Goal: Task Accomplishment & Management: Use online tool/utility

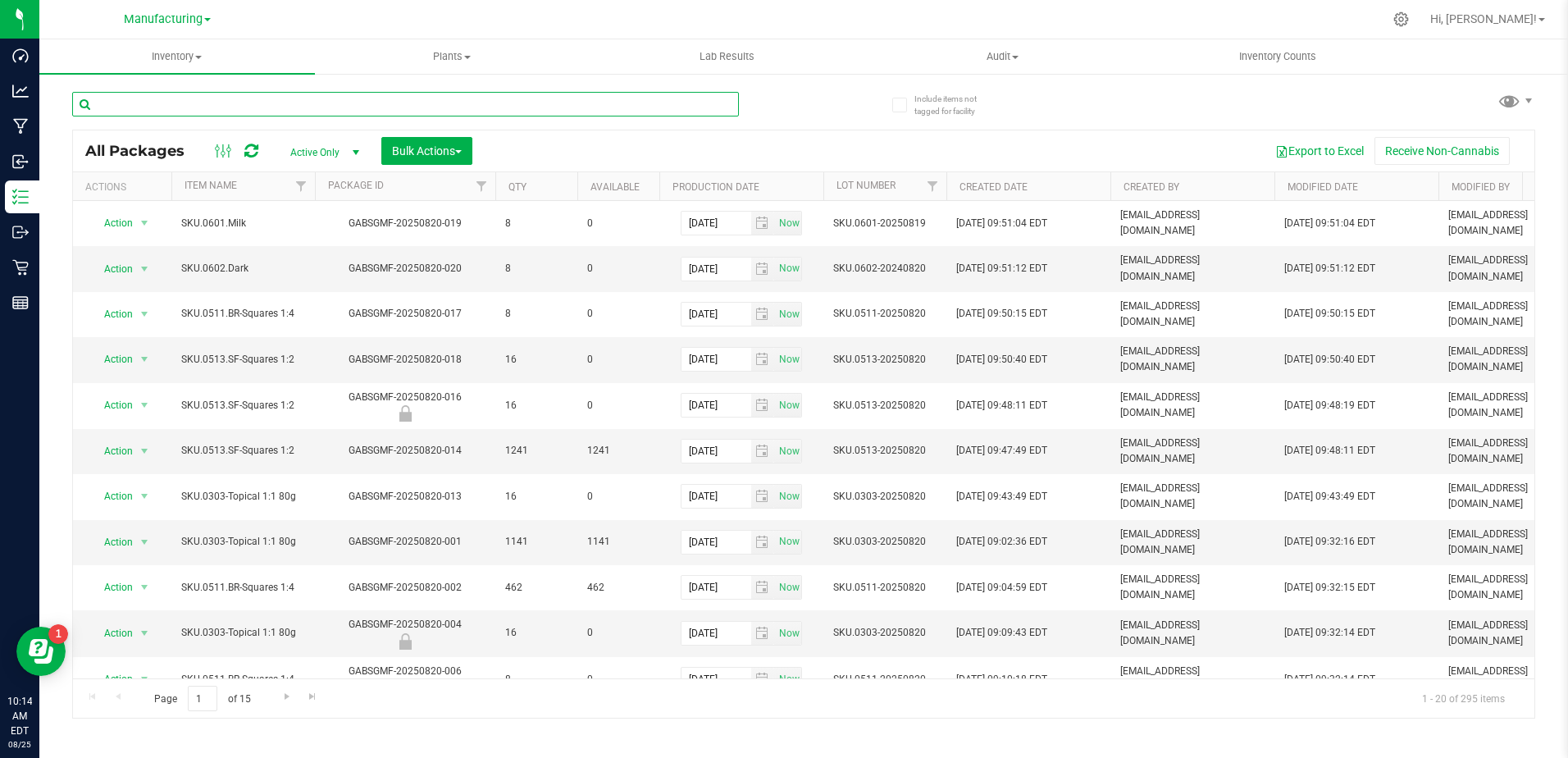
click at [163, 102] on input "text" at bounding box center [405, 104] width 667 height 25
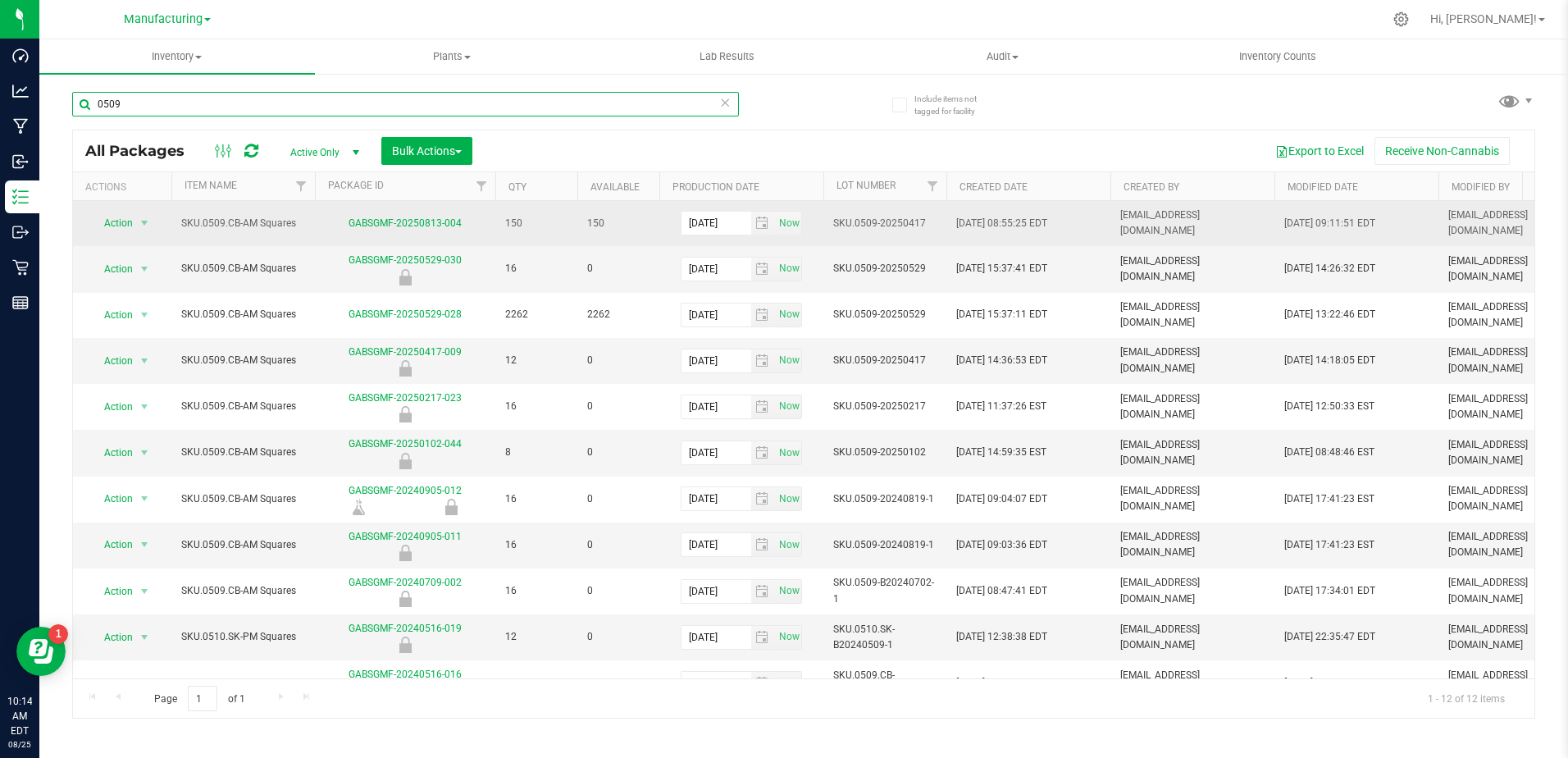
type input "0509"
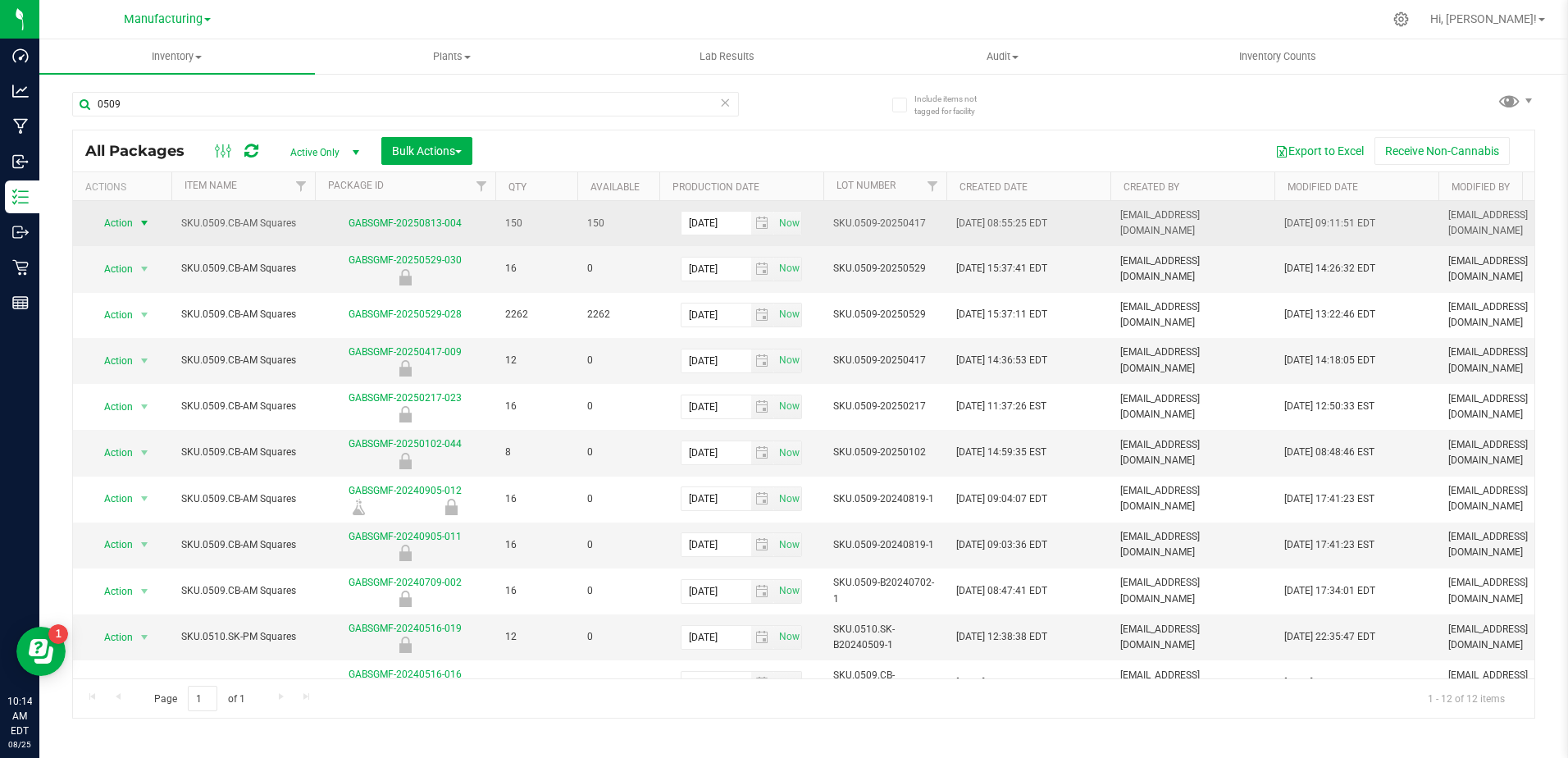
click at [124, 226] on span "Action" at bounding box center [111, 223] width 44 height 23
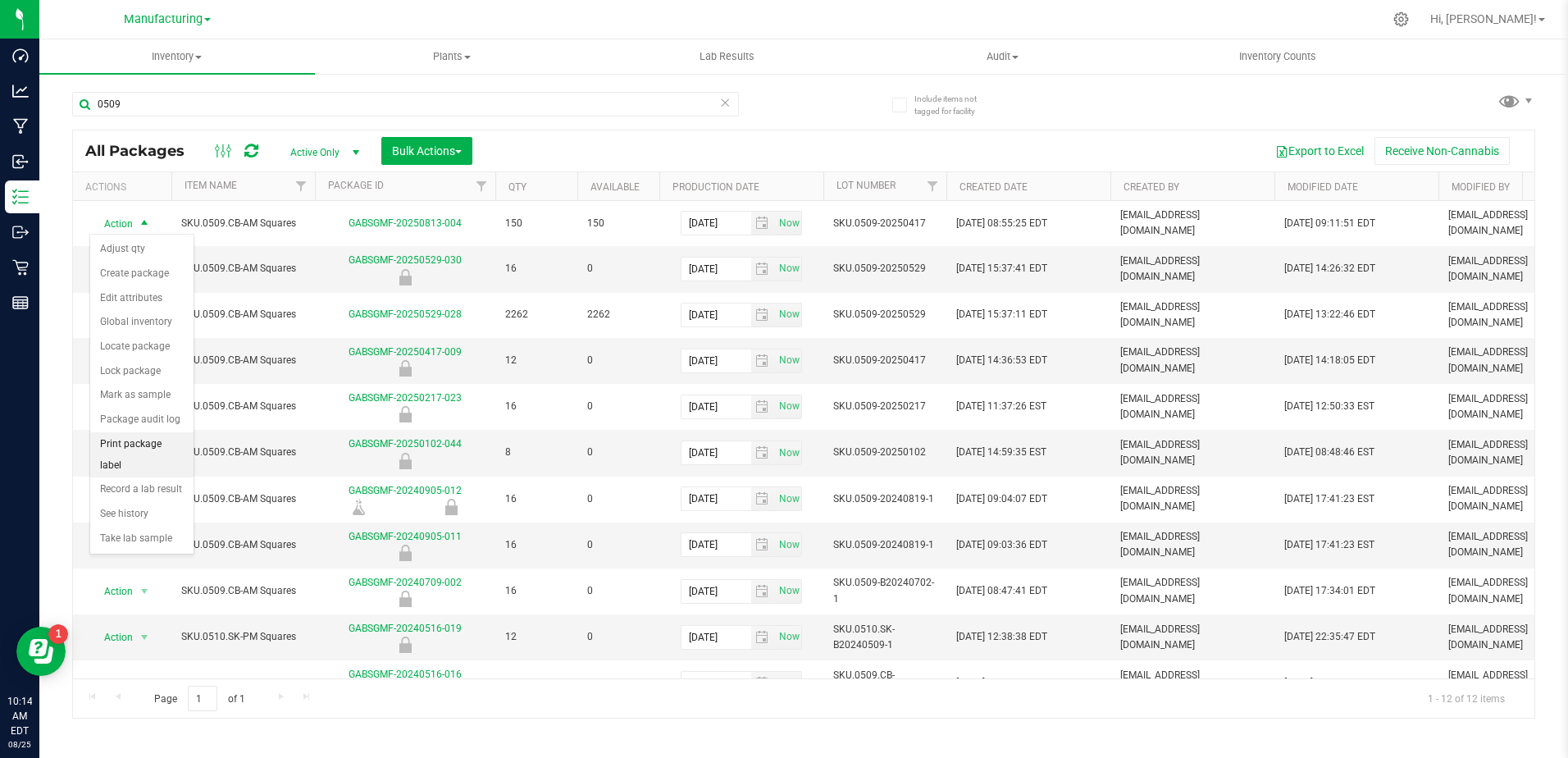
click at [147, 452] on li "Print package label" at bounding box center [142, 454] width 104 height 45
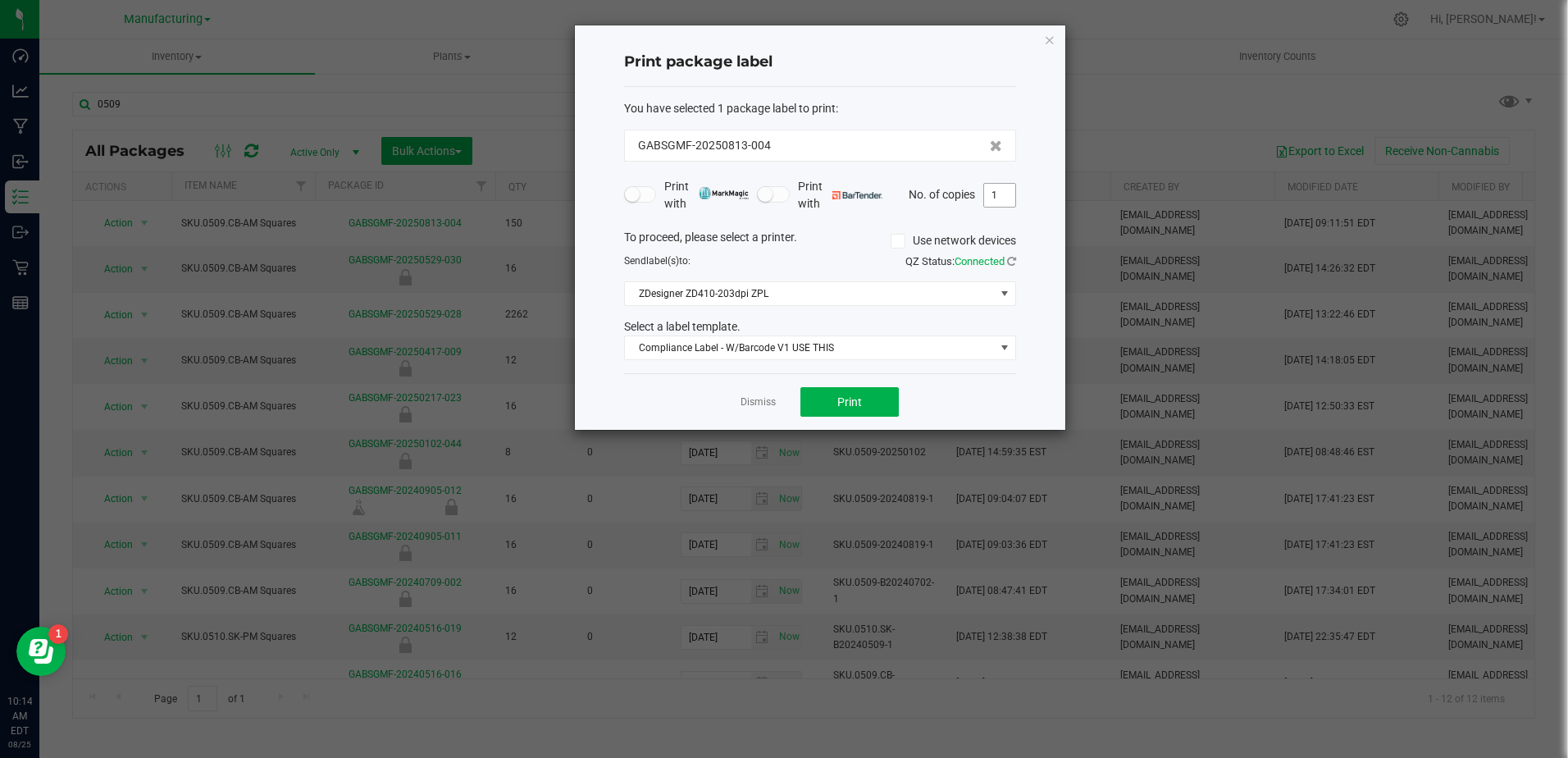
click at [1001, 199] on input "1" at bounding box center [1000, 195] width 32 height 23
type input "3"
click at [839, 409] on span "Print" at bounding box center [849, 402] width 25 height 13
click at [749, 404] on div at bounding box center [820, 227] width 490 height 404
click at [751, 397] on link "Dismiss" at bounding box center [758, 403] width 35 height 14
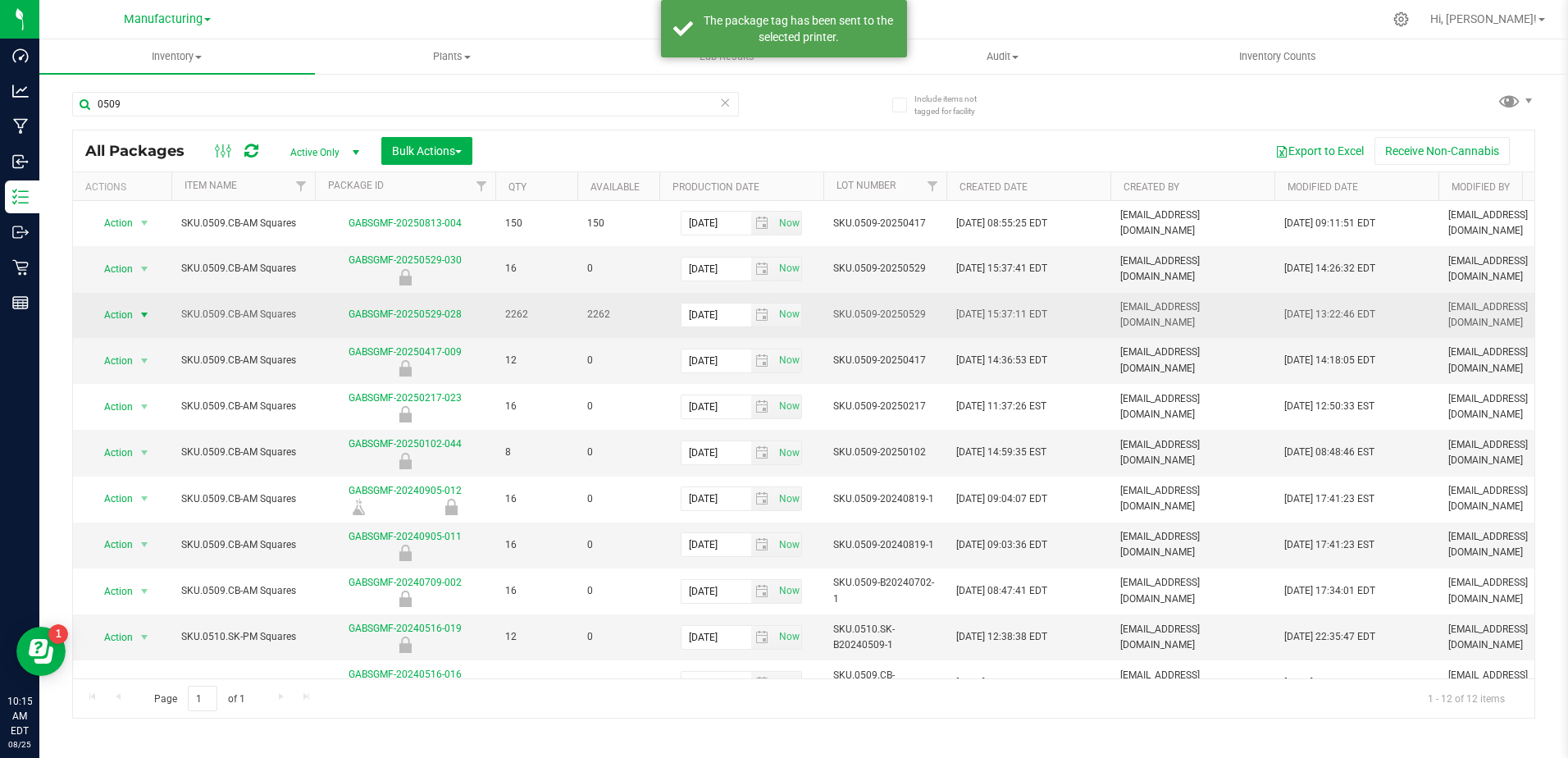
click at [118, 309] on span "Action" at bounding box center [111, 315] width 44 height 23
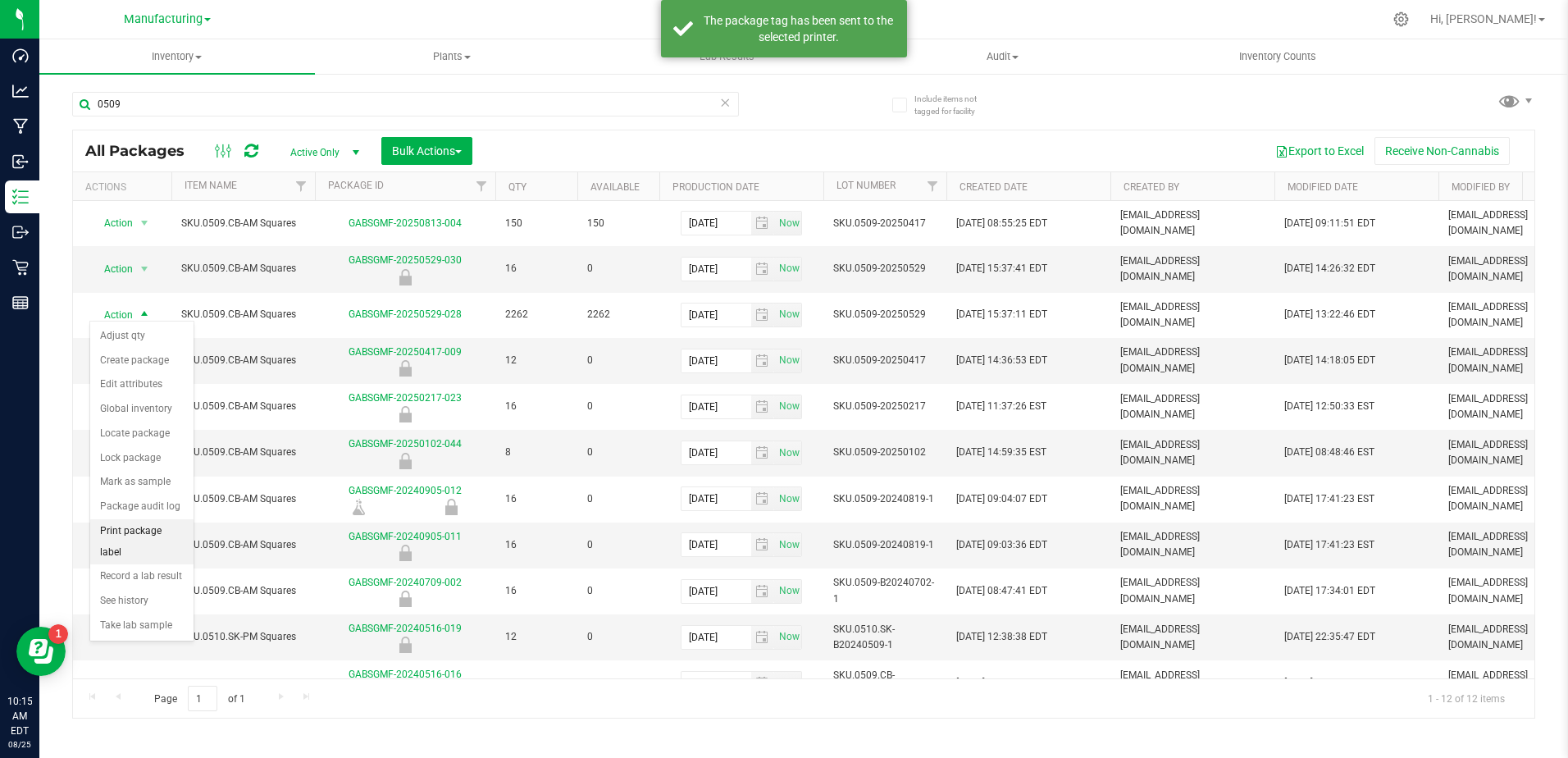
click at [127, 538] on li "Print package label" at bounding box center [142, 541] width 104 height 45
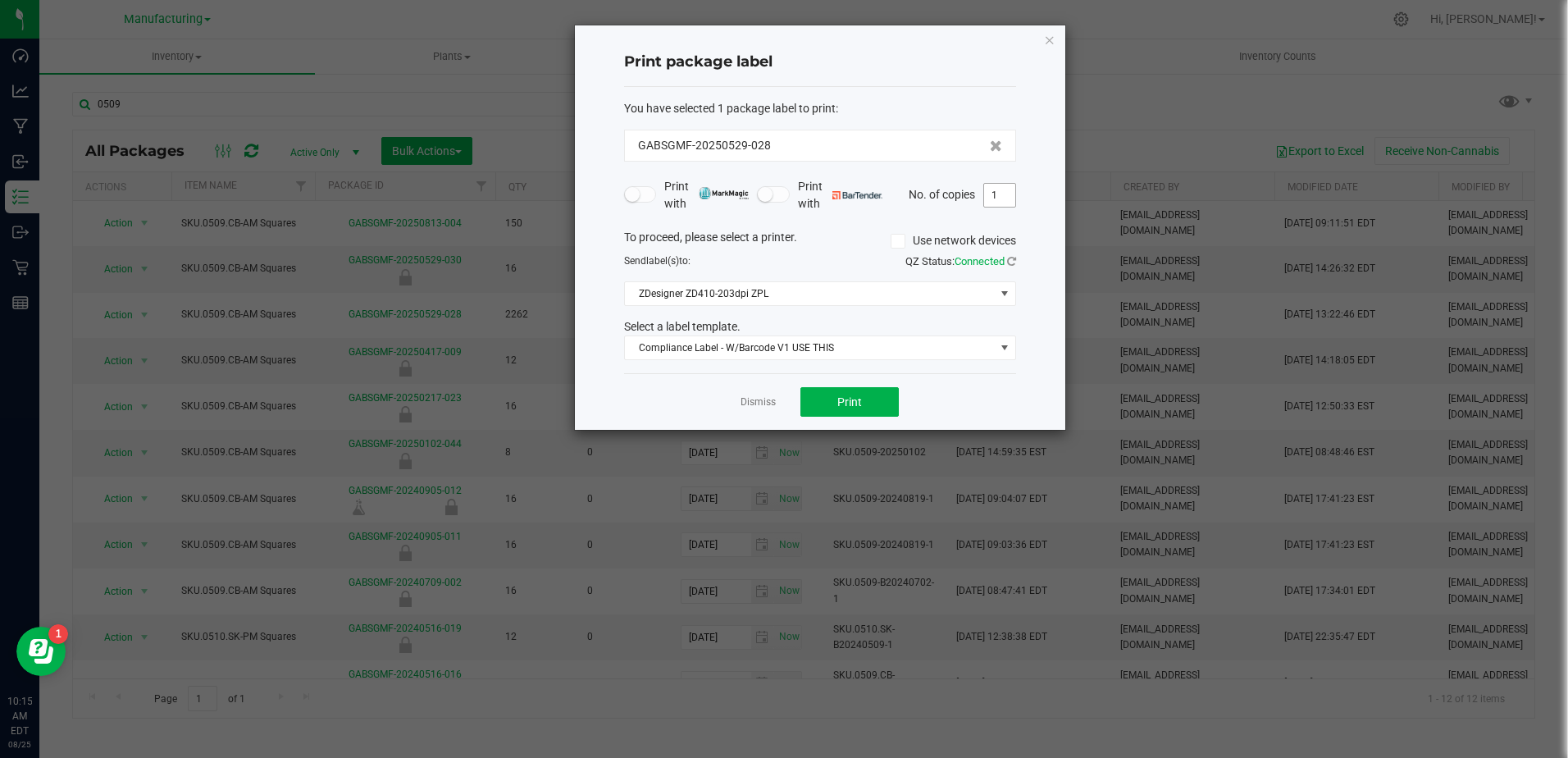
click at [989, 191] on input "1" at bounding box center [1000, 195] width 32 height 23
type input "24"
click at [878, 399] on button "Print" at bounding box center [849, 402] width 98 height 30
click at [762, 409] on link "Dismiss" at bounding box center [758, 403] width 35 height 14
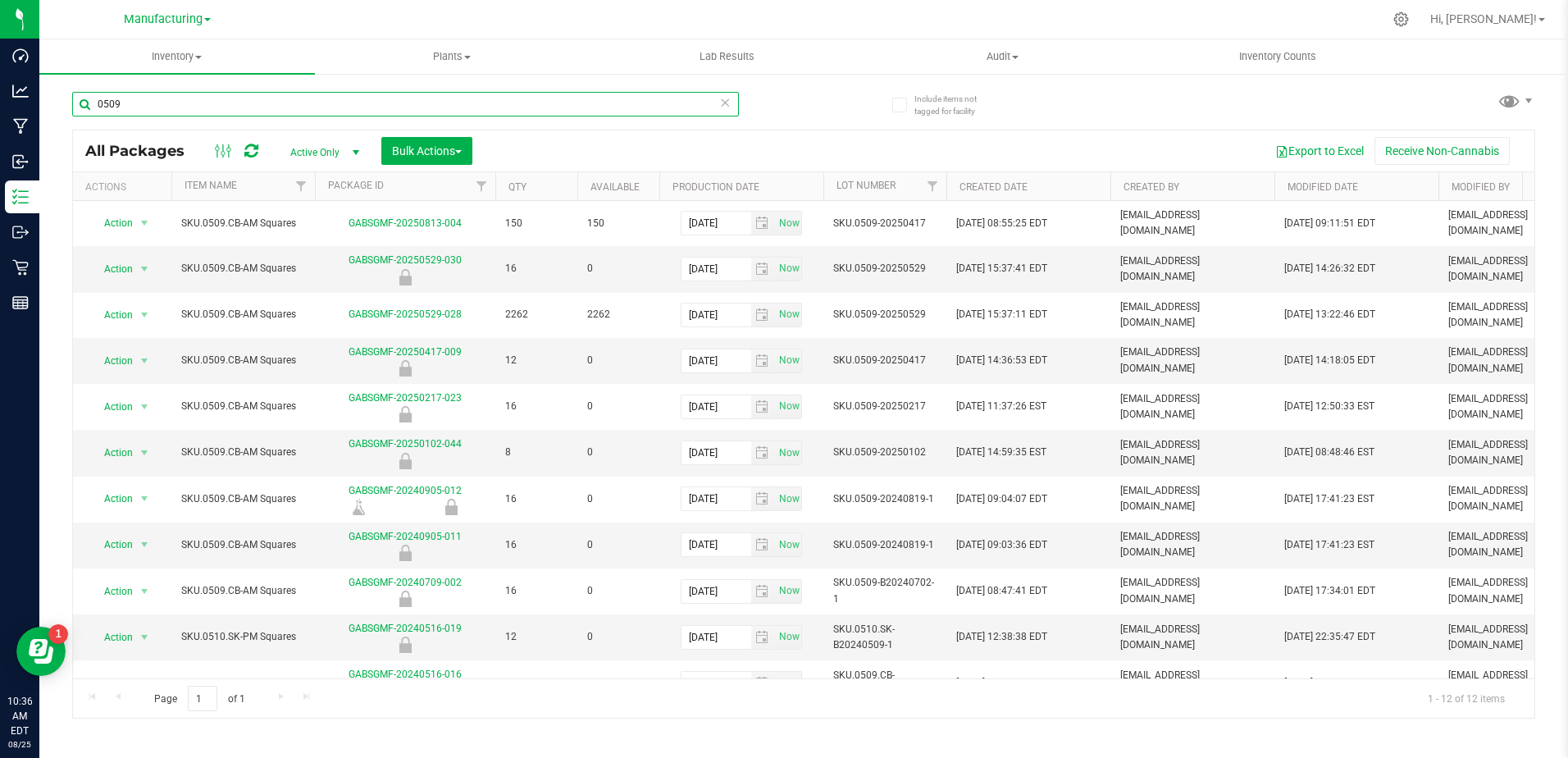
click at [179, 104] on input "0509" at bounding box center [405, 104] width 667 height 25
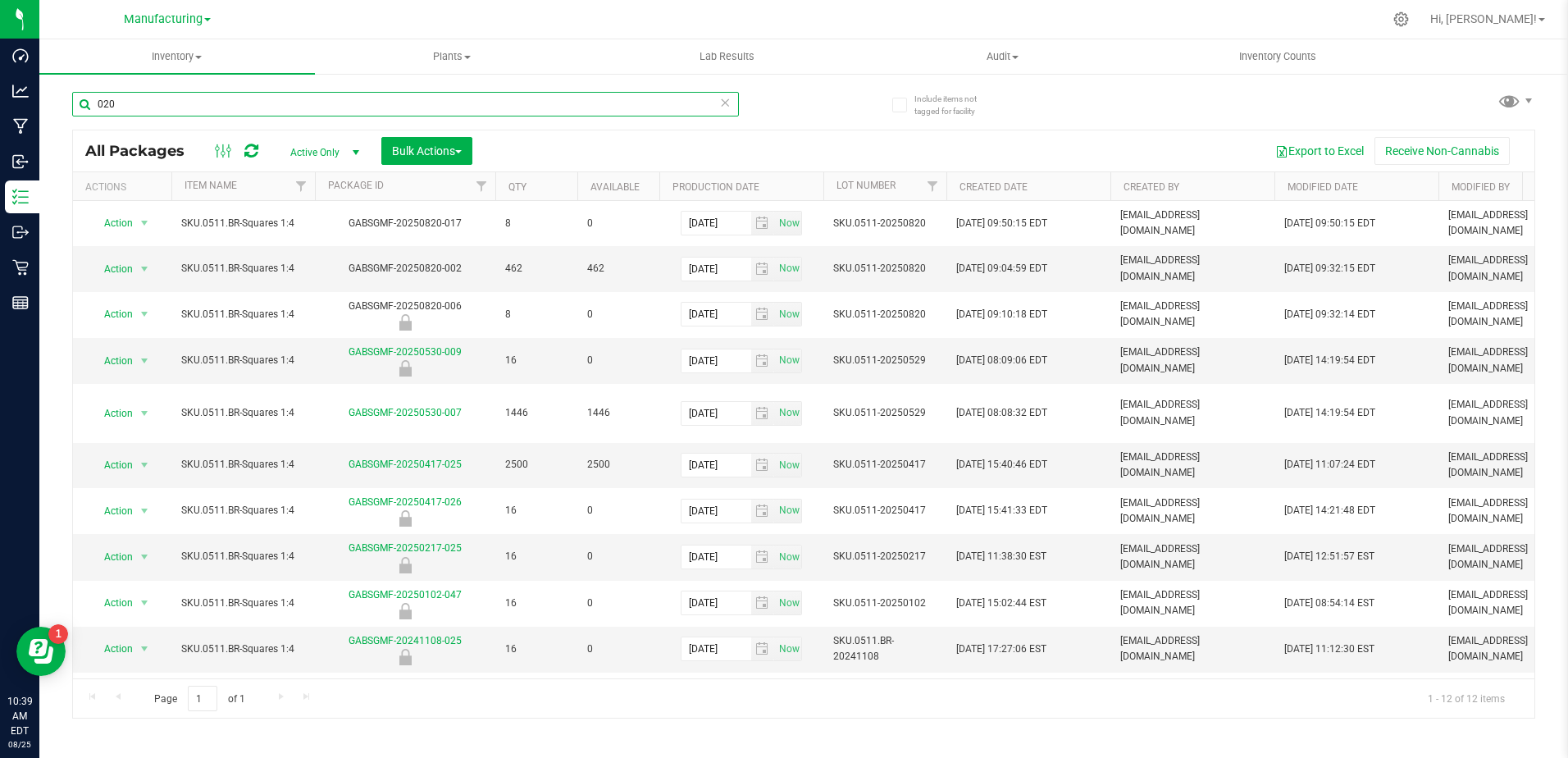
type input "0201"
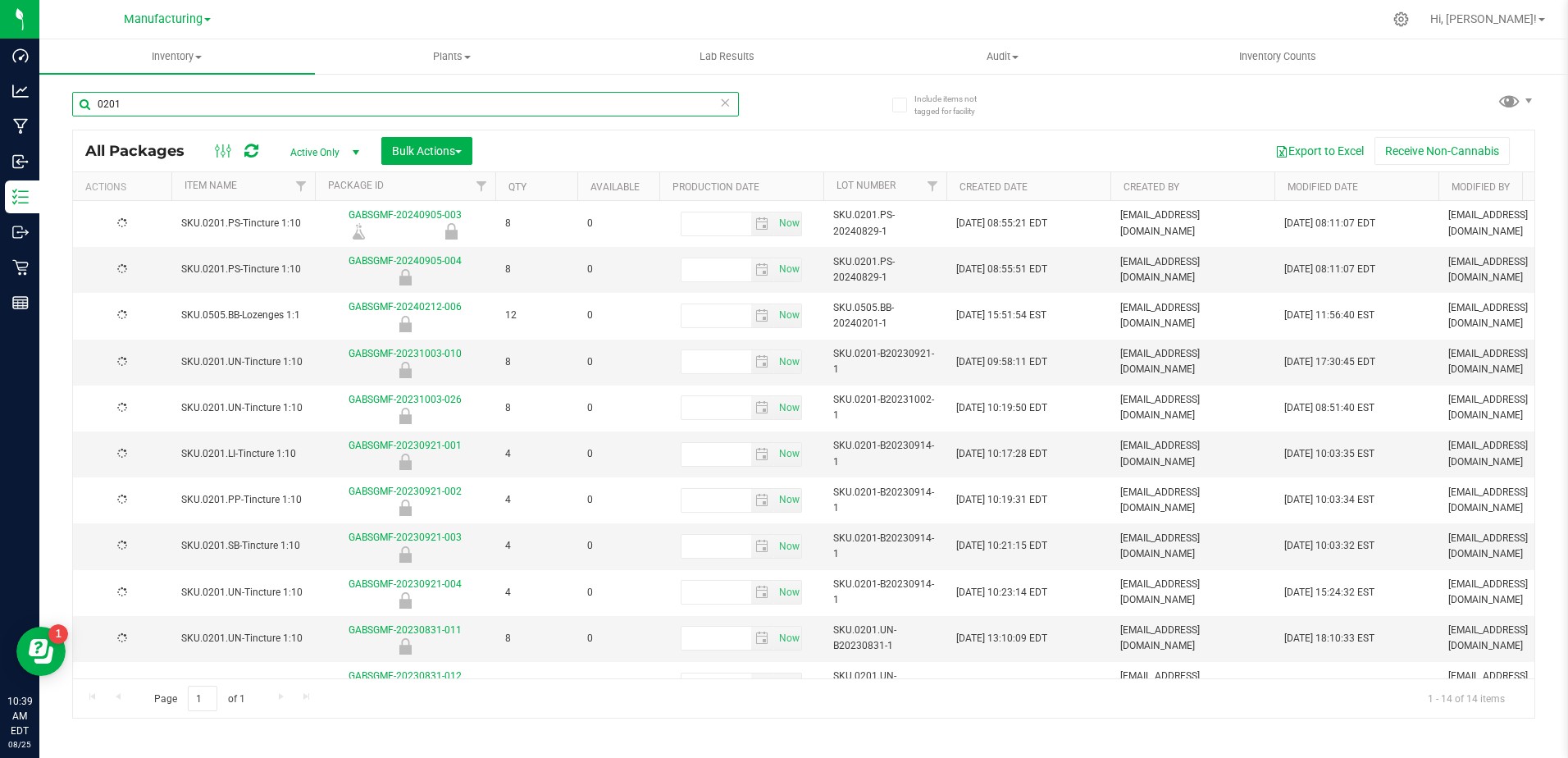
type input "[DATE]"
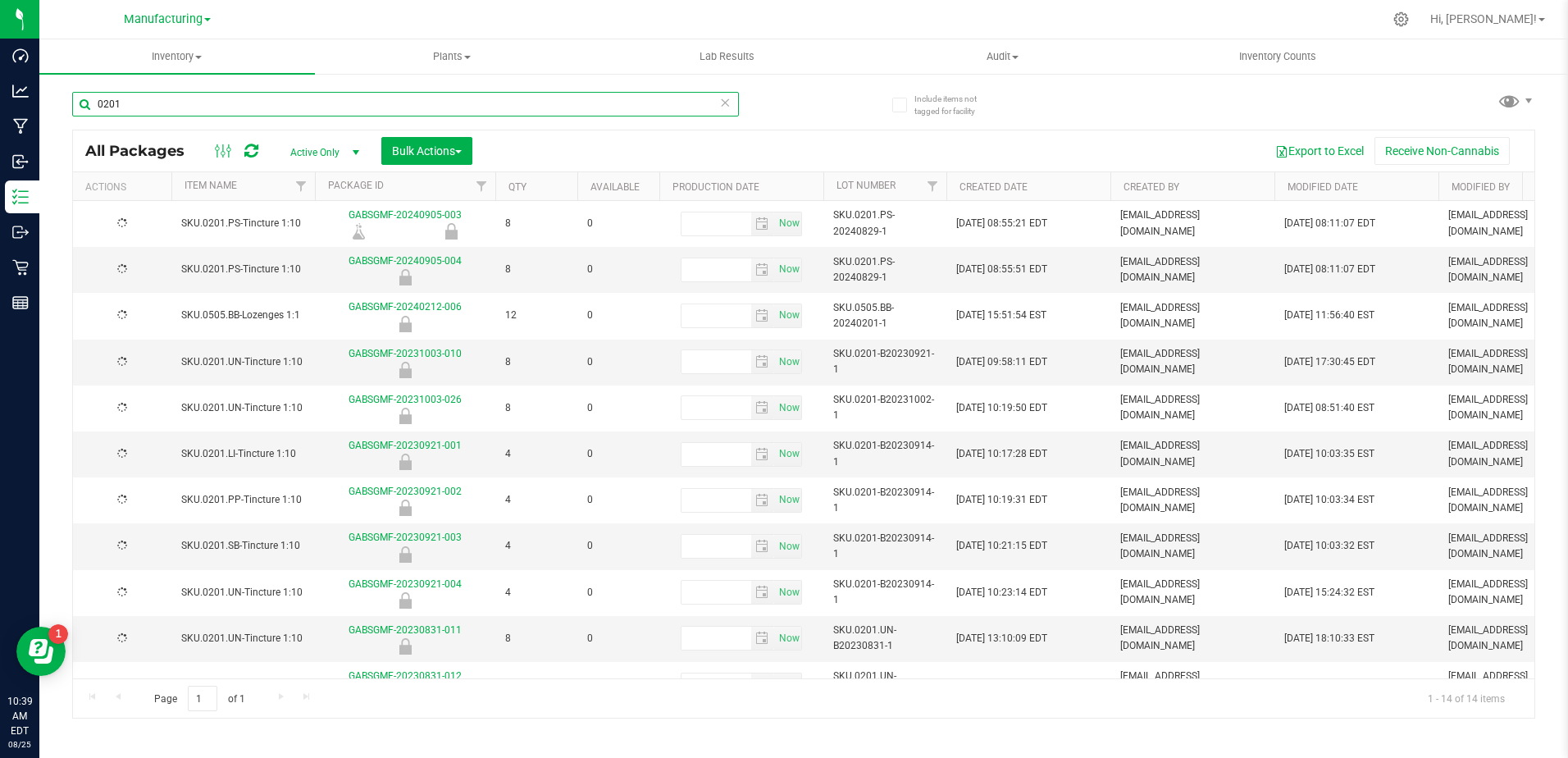
type input "[DATE]"
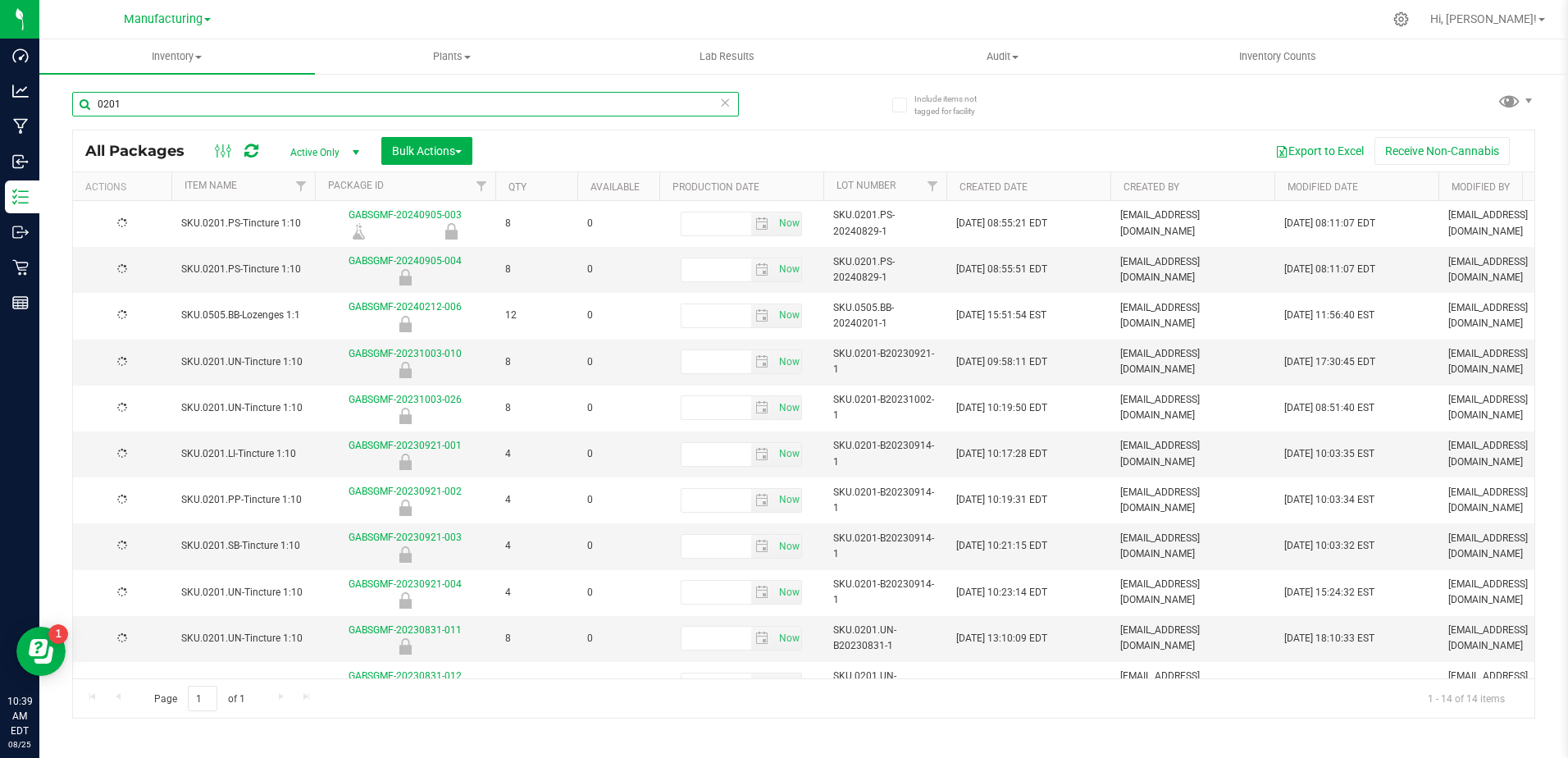
type input "[DATE]"
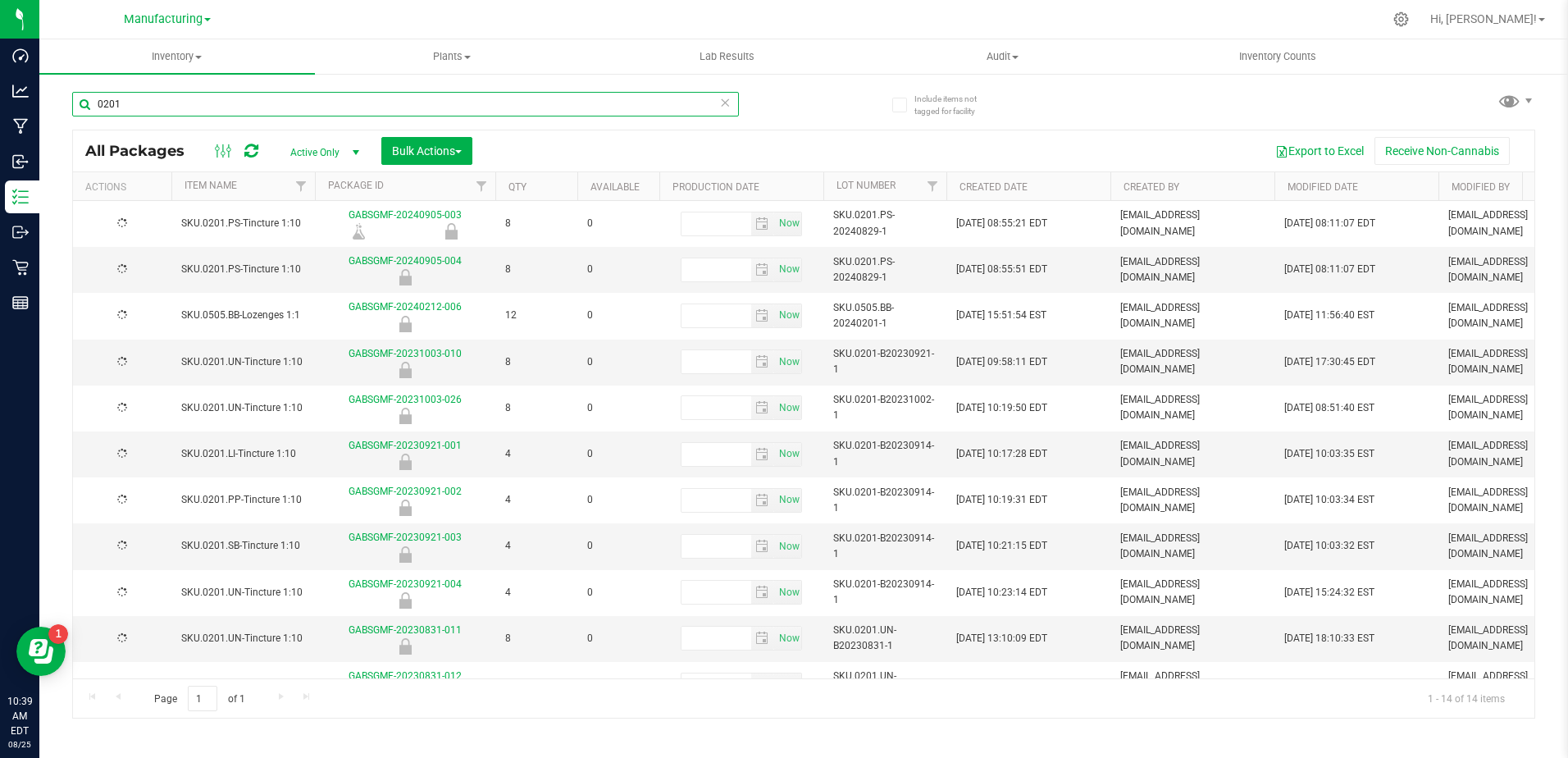
type input "[DATE]"
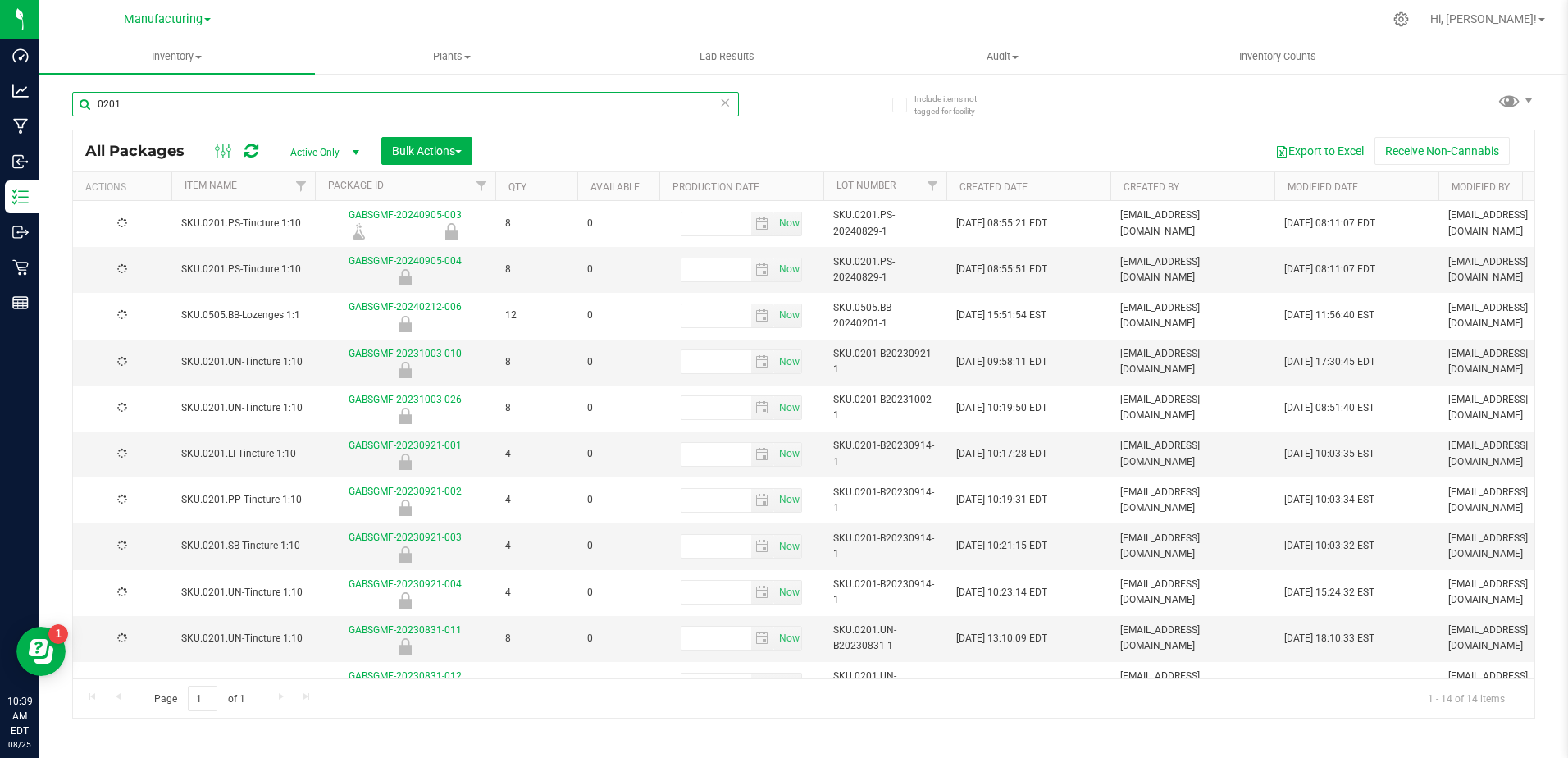
type input "[DATE]"
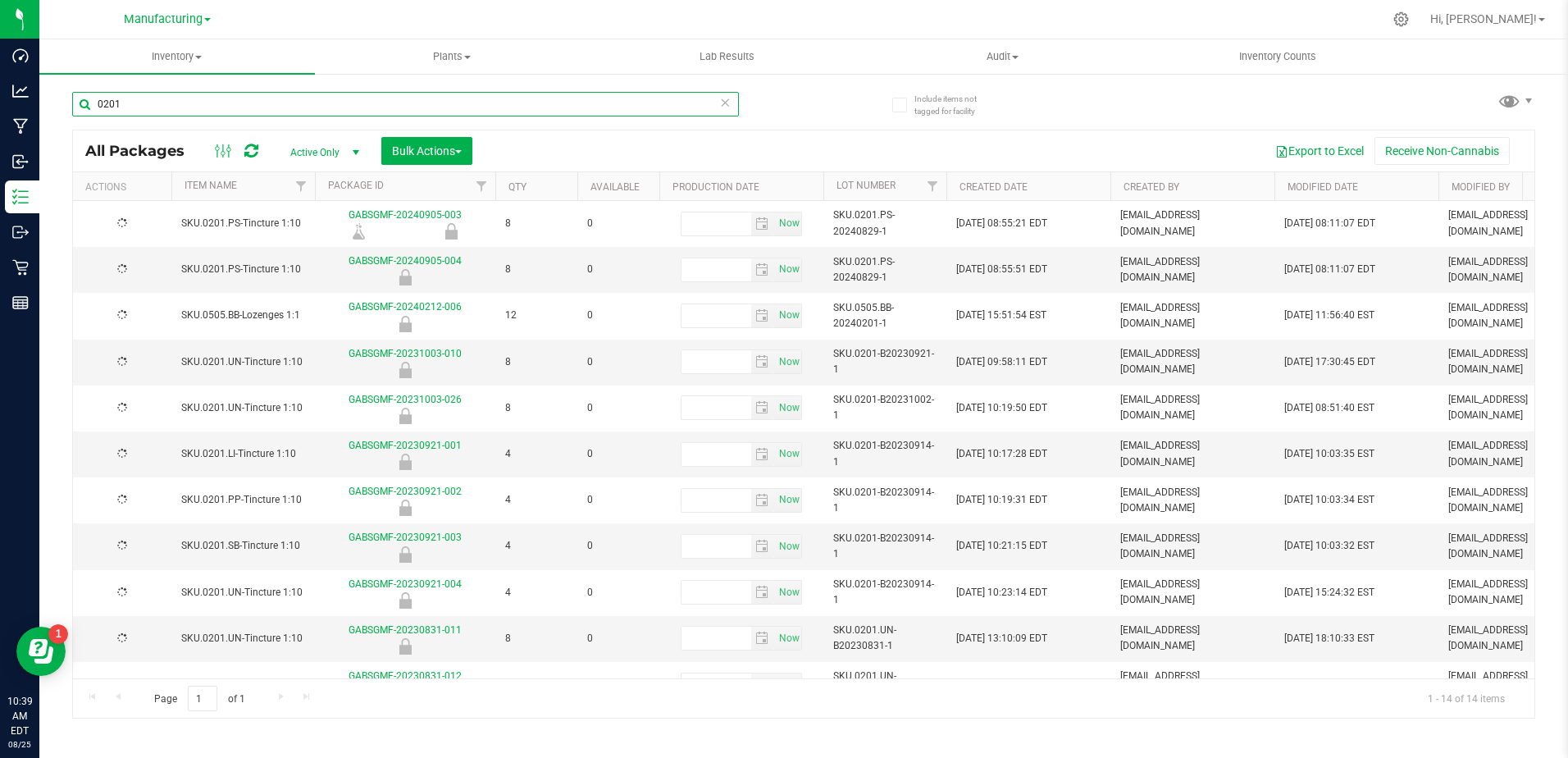
type input "[DATE]"
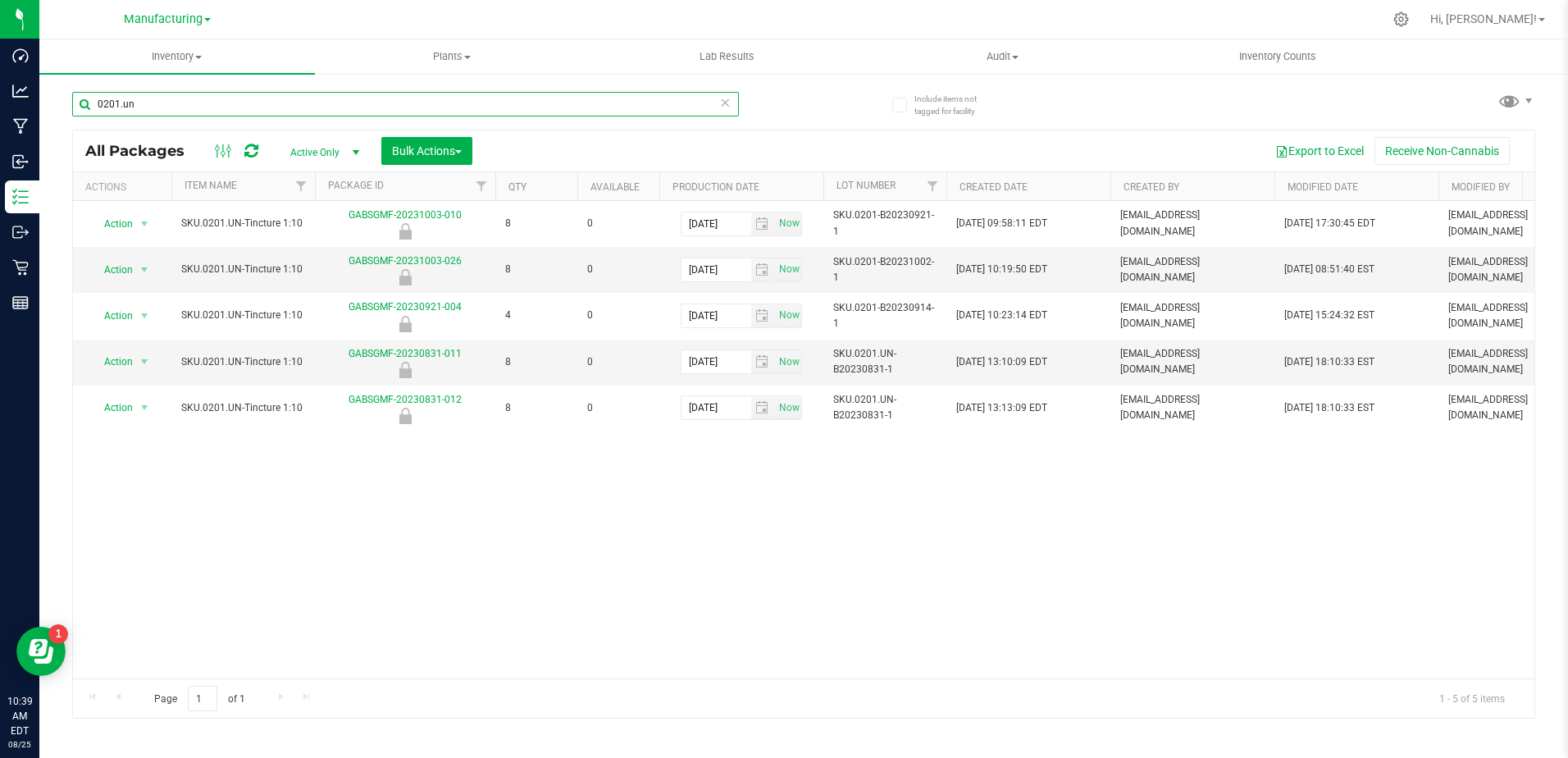
type input "0201.un"
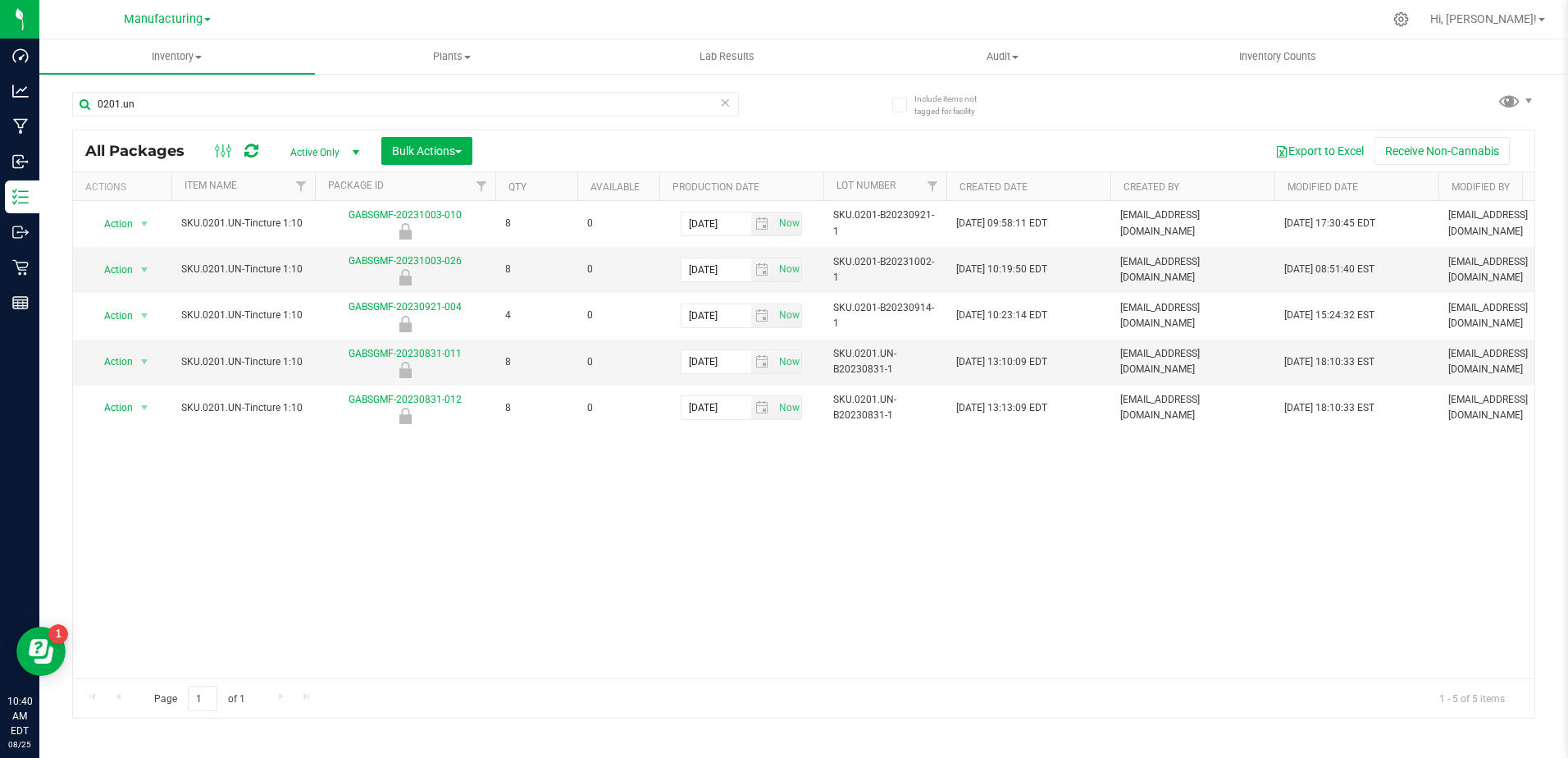
click at [610, 502] on div "Action Action Edit attributes Global inventory Locate package Mark as sample Pa…" at bounding box center [804, 440] width 1462 height 477
click at [321, 157] on span "Active Only" at bounding box center [321, 153] width 90 height 23
click at [297, 250] on li "All" at bounding box center [320, 252] width 89 height 25
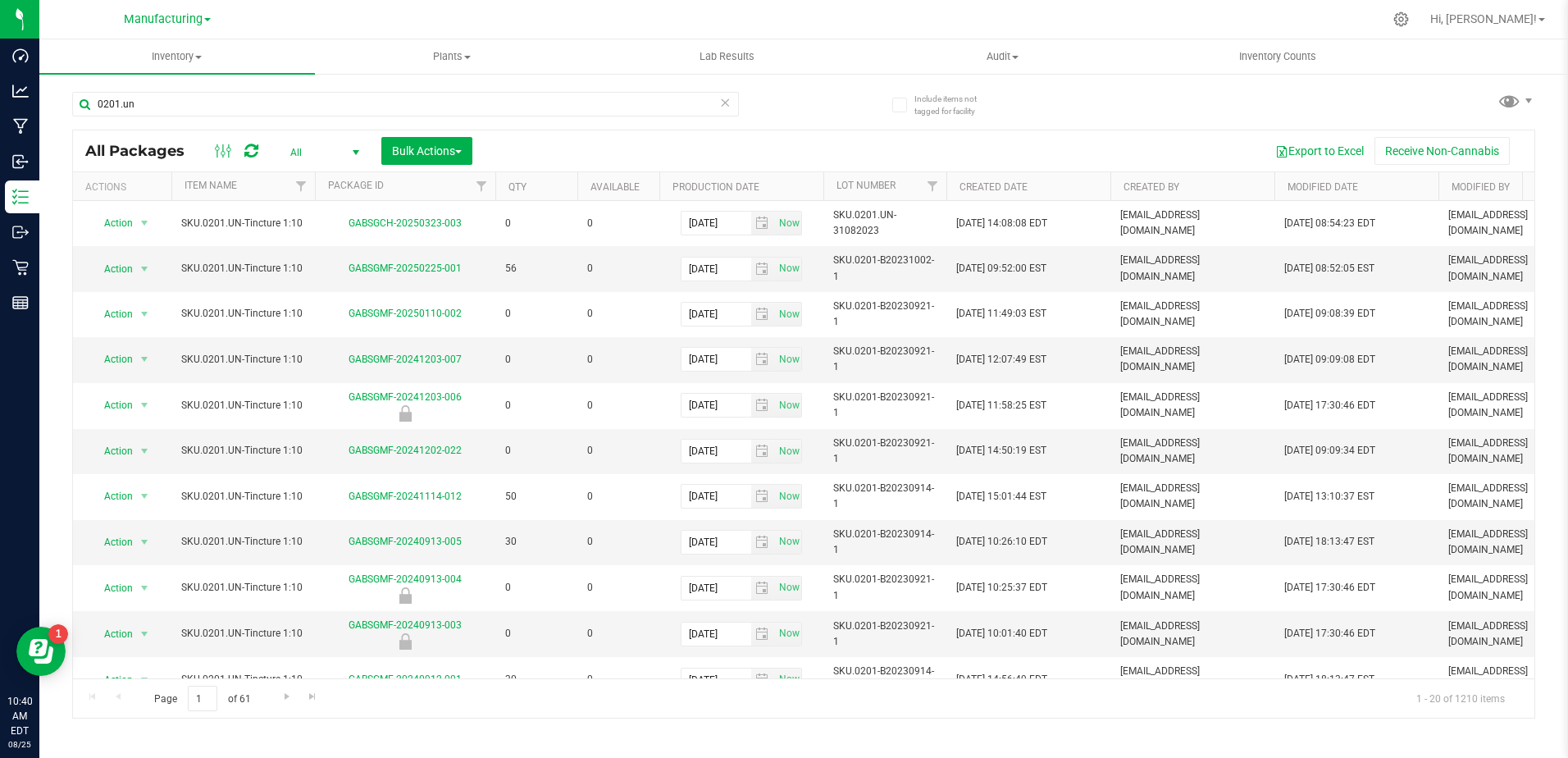
click at [353, 150] on span "select" at bounding box center [355, 152] width 13 height 13
click at [335, 170] on li "Active Only" at bounding box center [320, 179] width 89 height 25
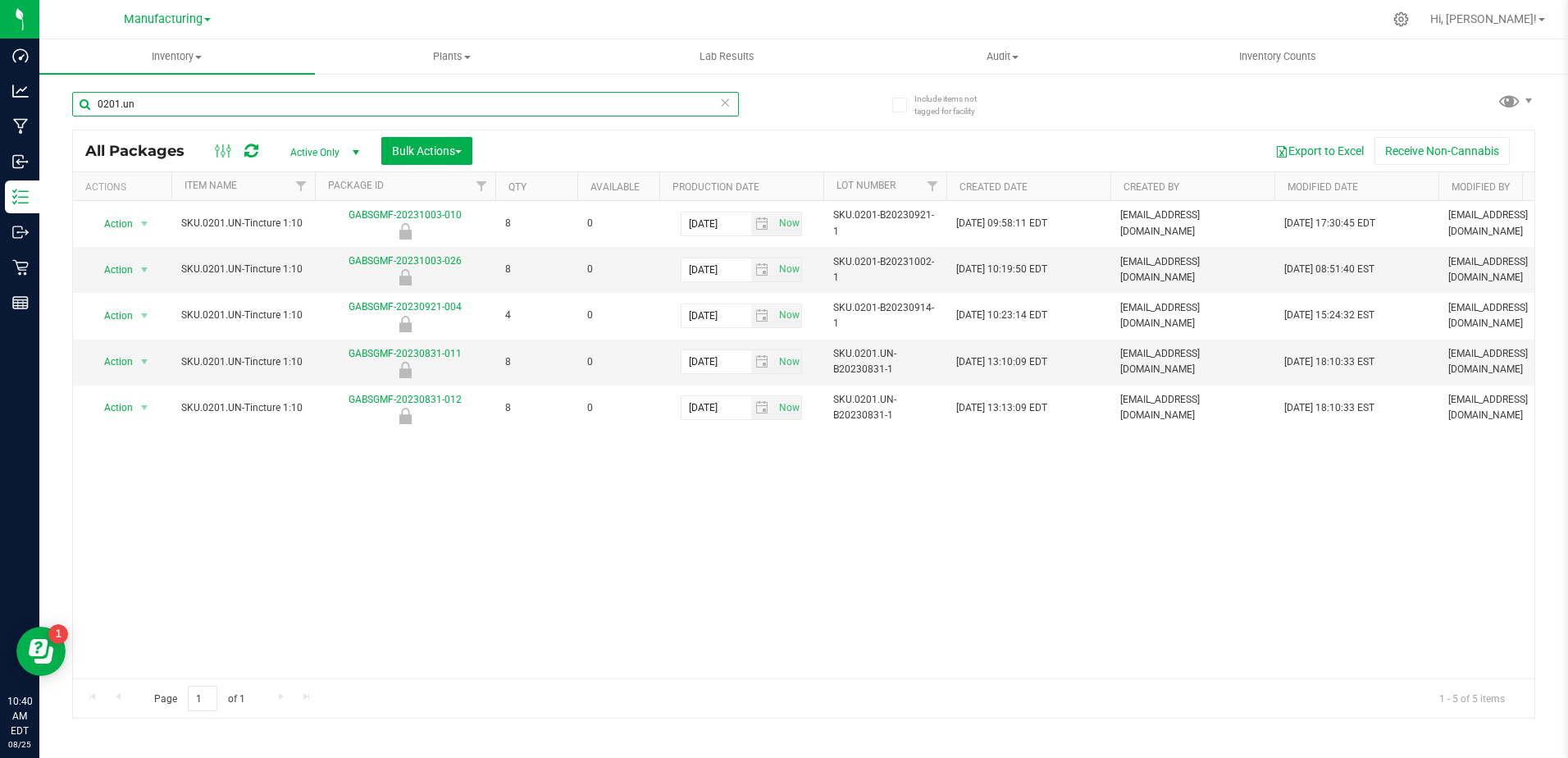
click at [181, 97] on input "0201.un" at bounding box center [405, 104] width 667 height 25
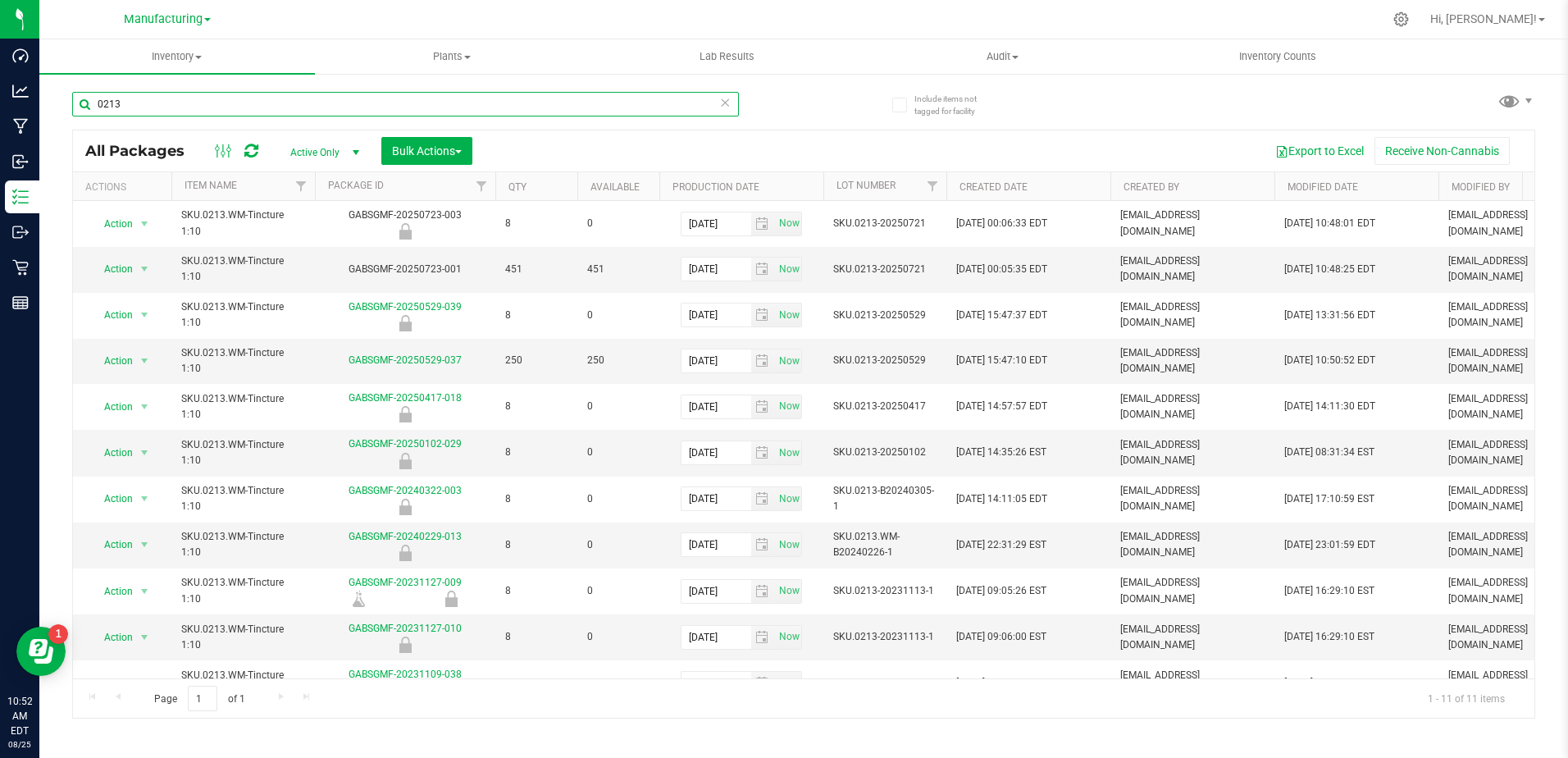
click at [201, 102] on input "0213" at bounding box center [405, 104] width 667 height 25
type input "0214"
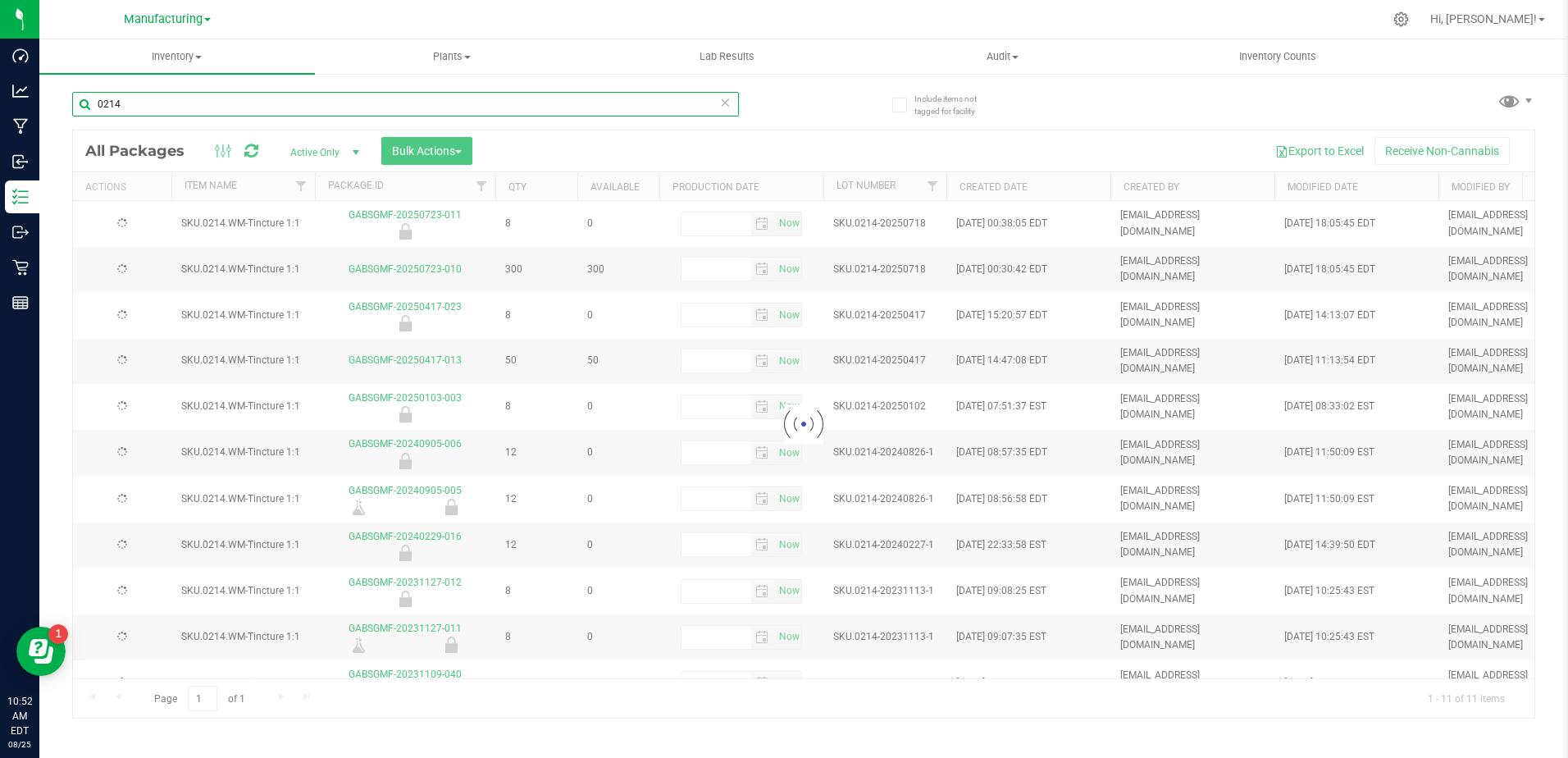
type input "[DATE]"
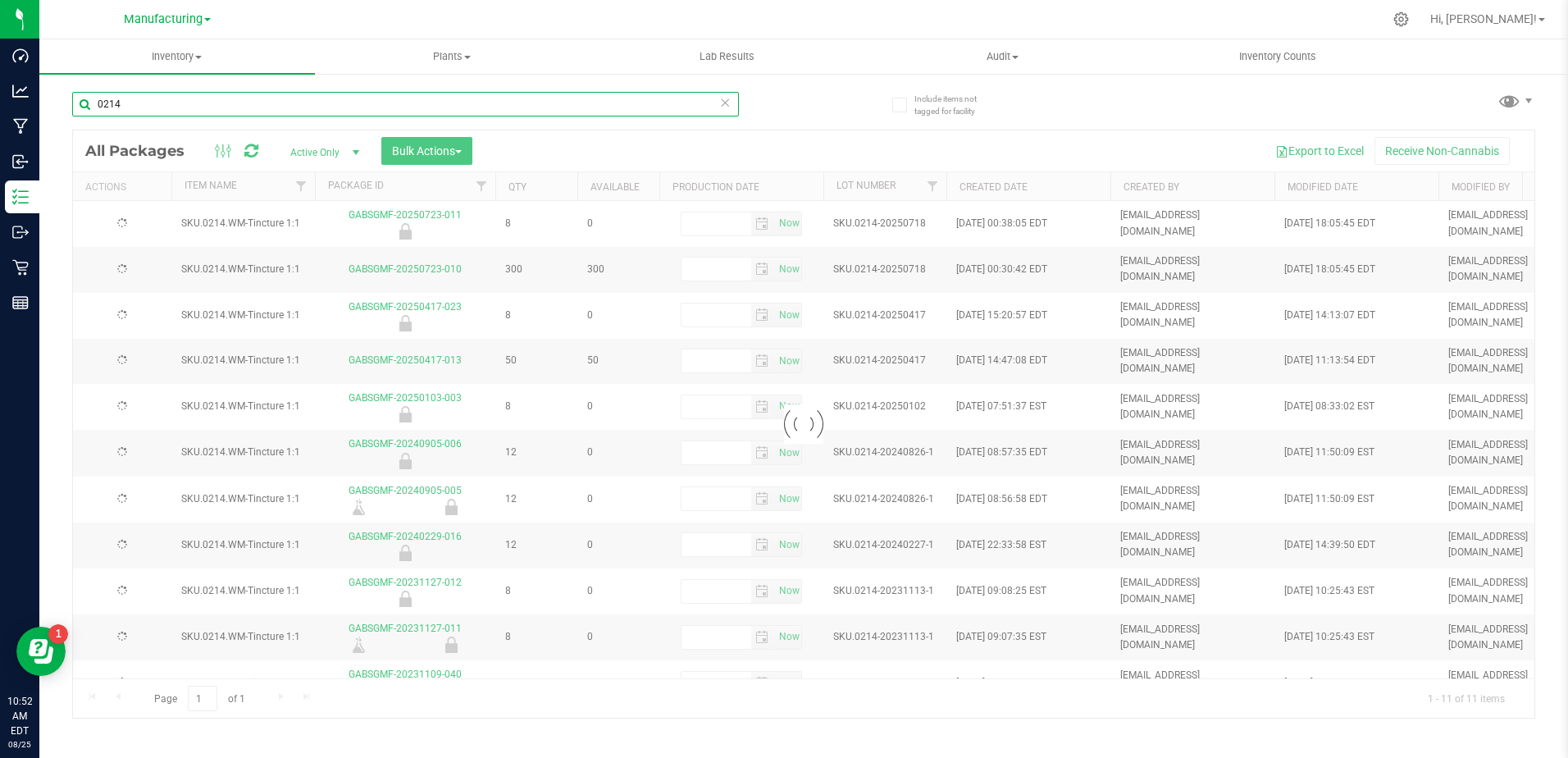
type input "[DATE]"
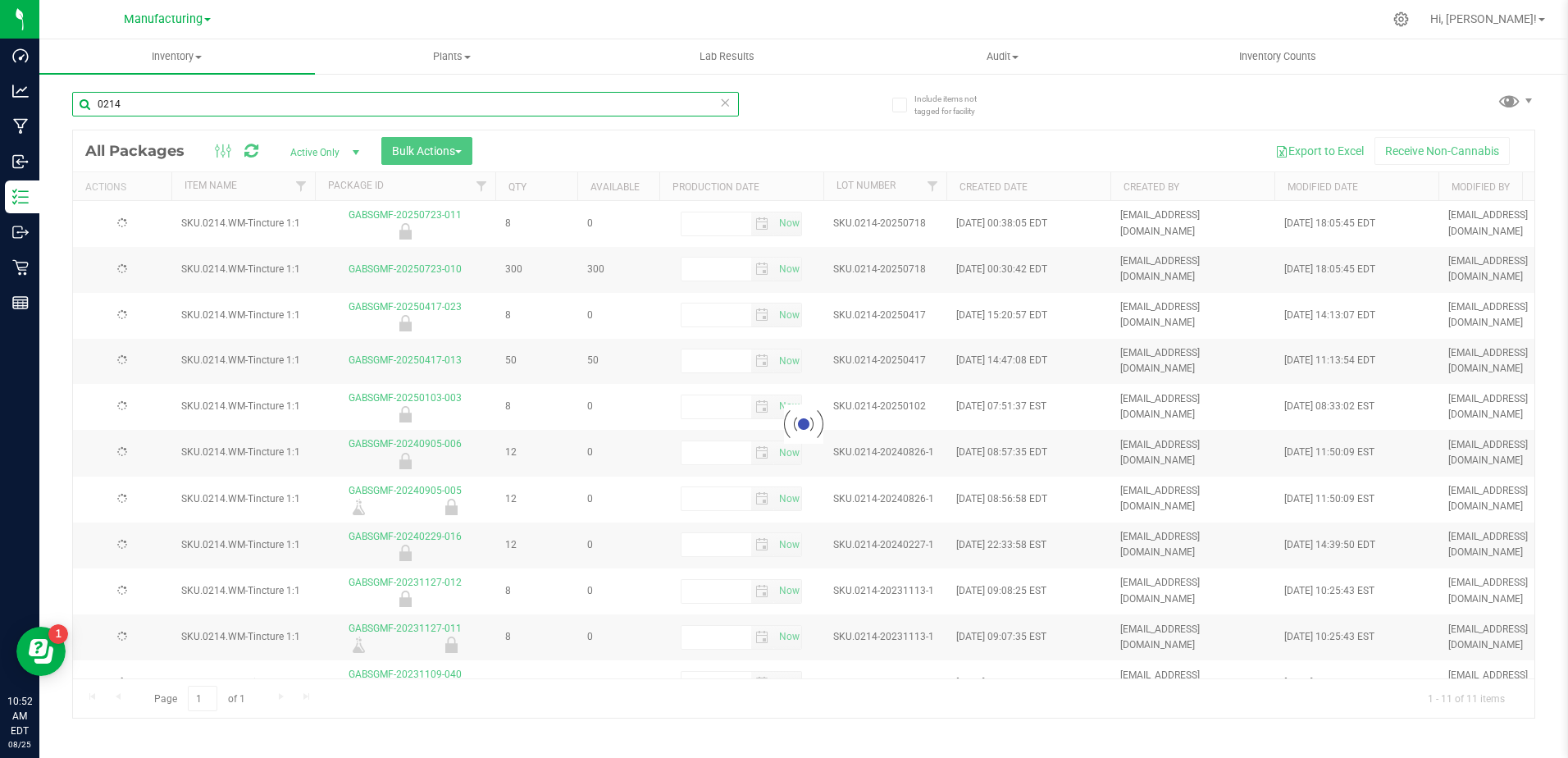
type input "[DATE]"
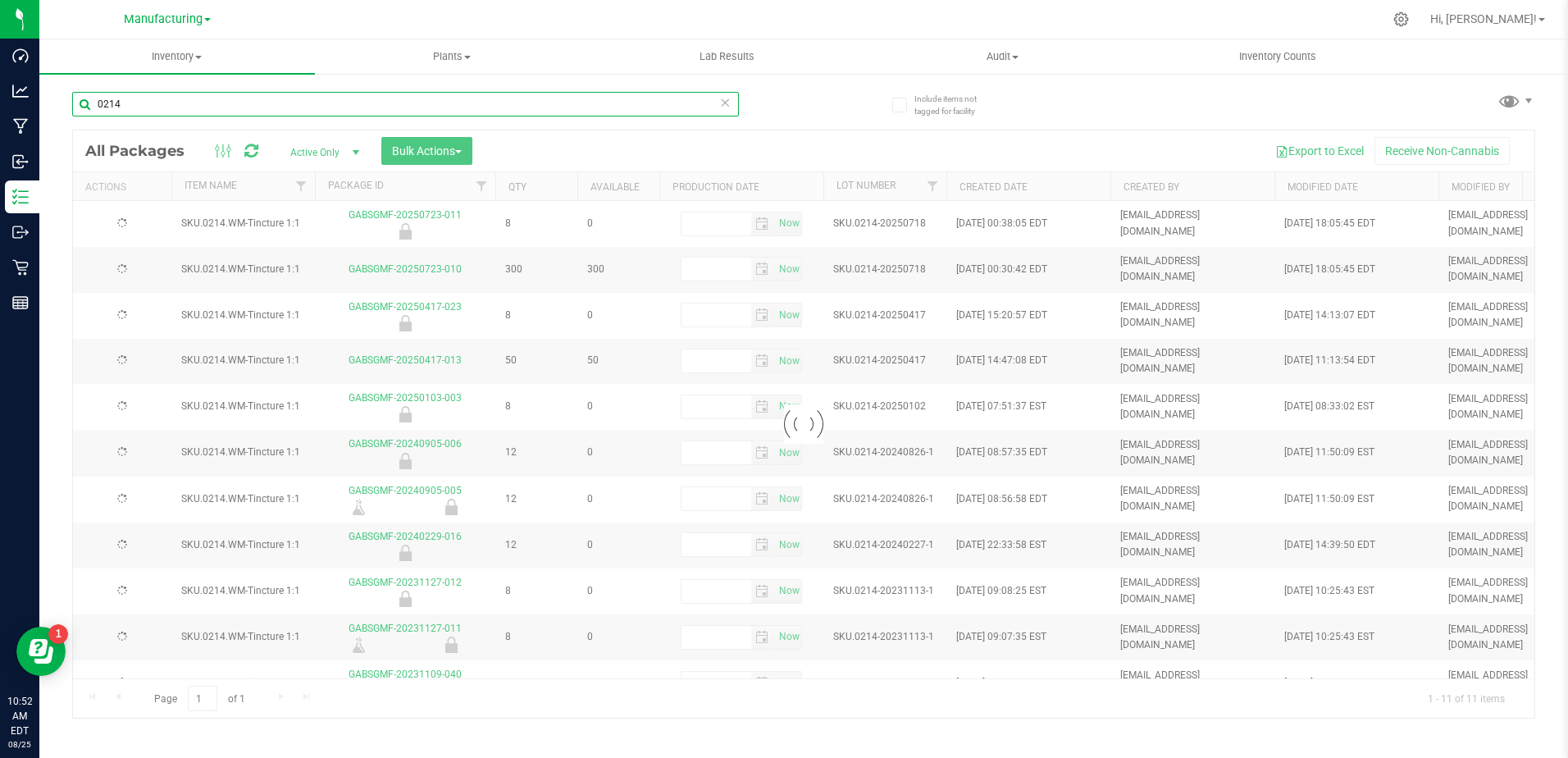
type input "[DATE]"
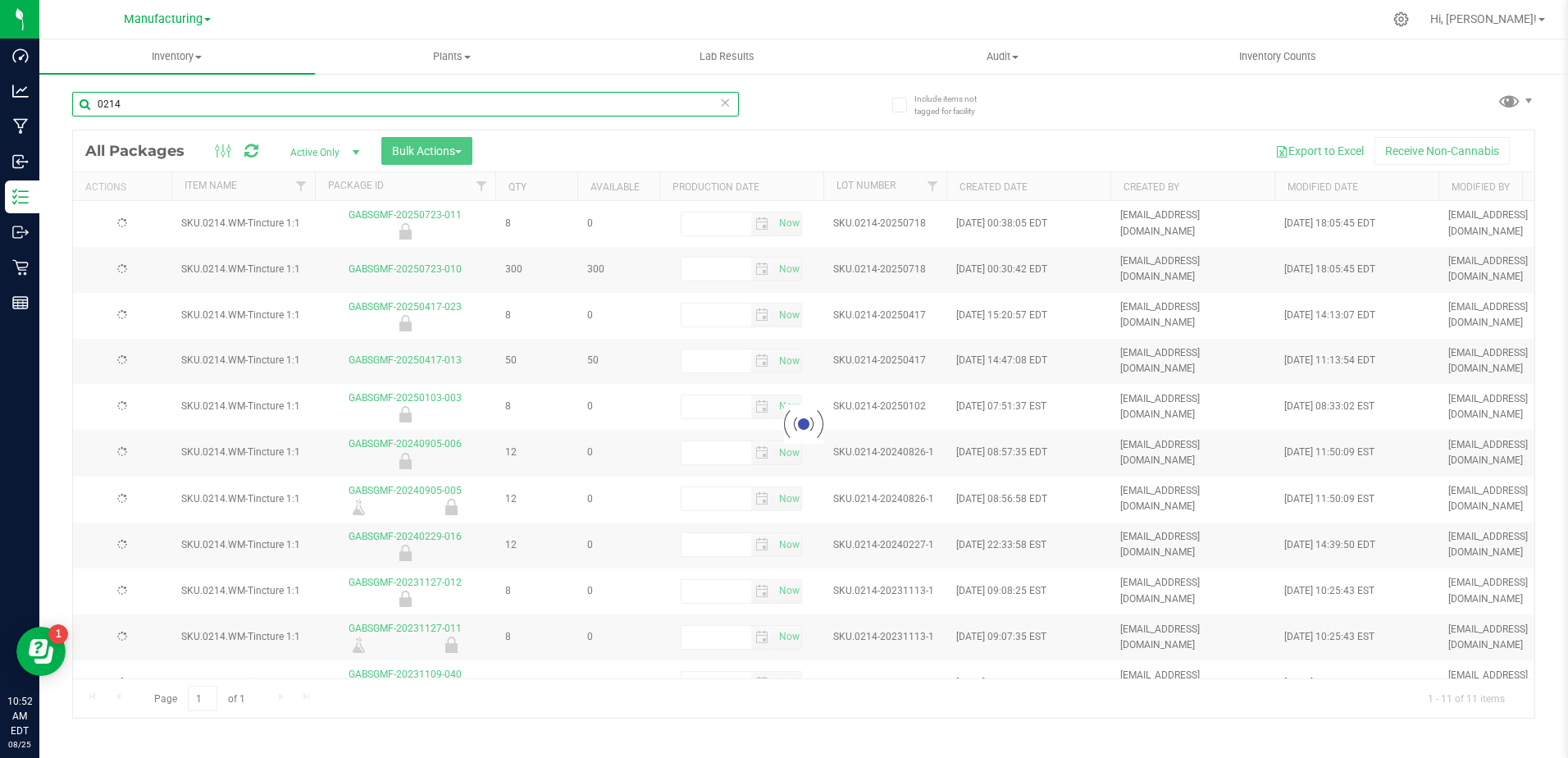
type input "[DATE]"
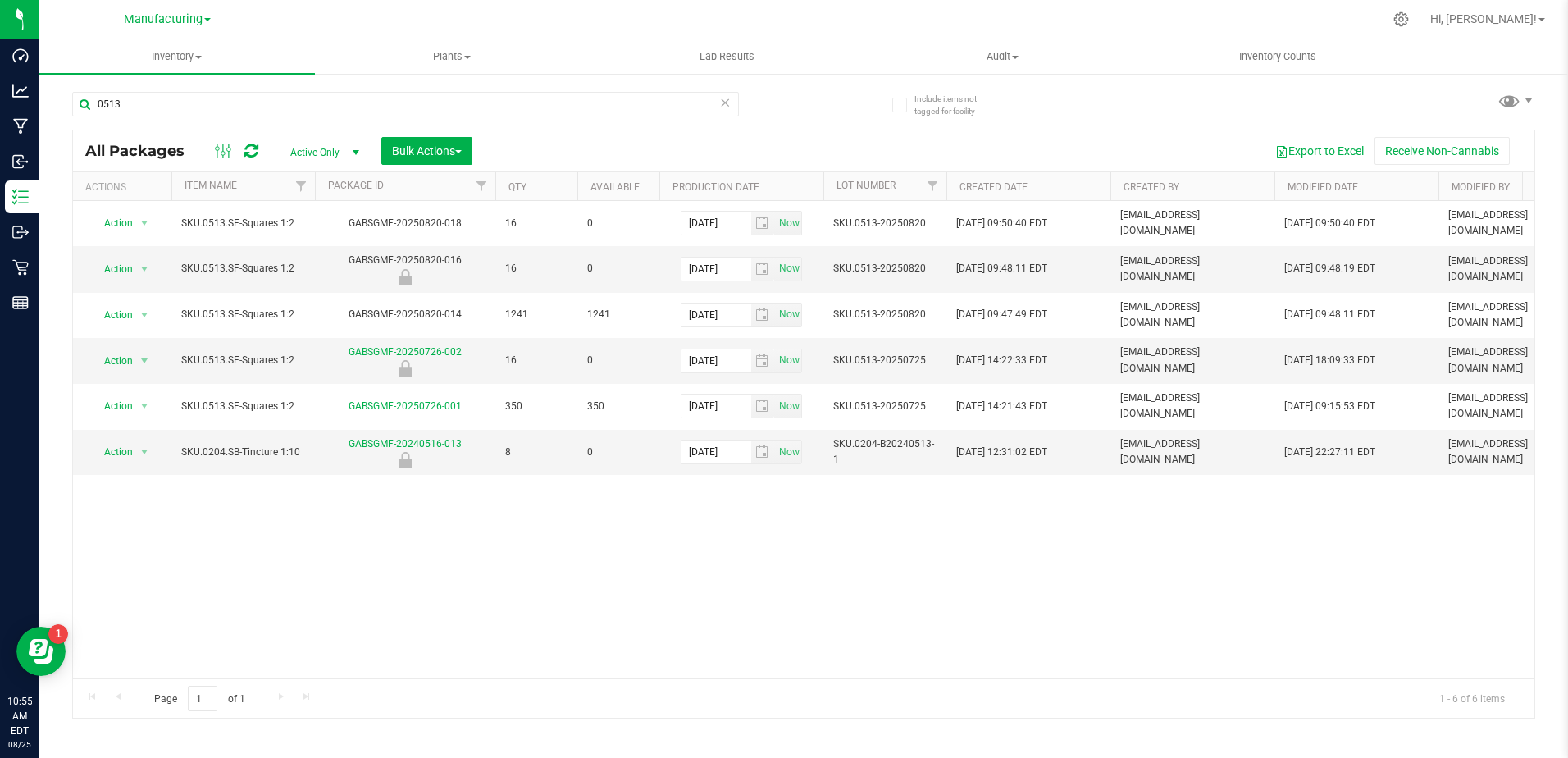
click at [578, 531] on div "Action Action Edit attributes Global inventory Locate package Package audit log…" at bounding box center [804, 440] width 1462 height 477
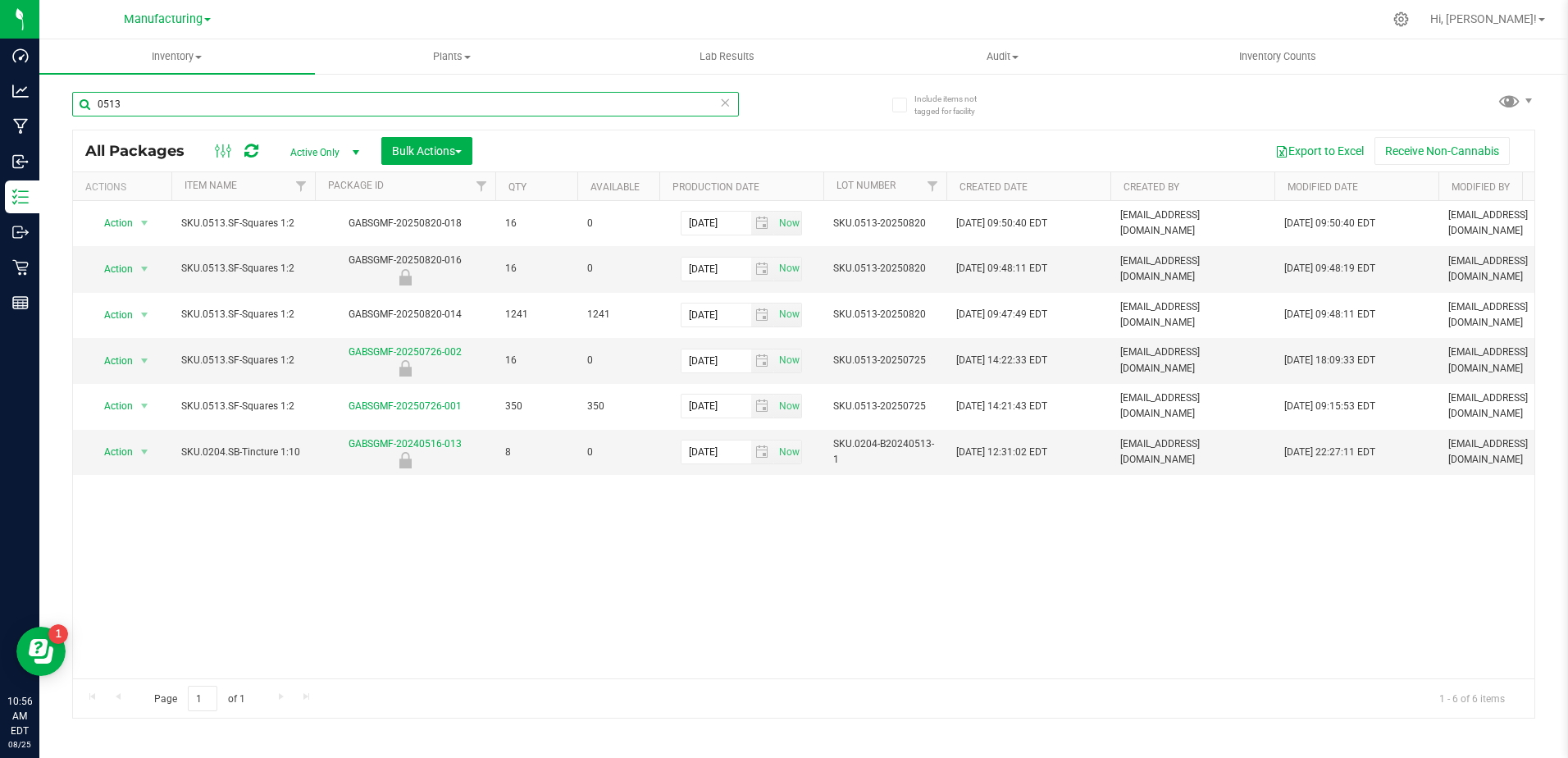
click at [268, 108] on input "0513" at bounding box center [405, 104] width 667 height 25
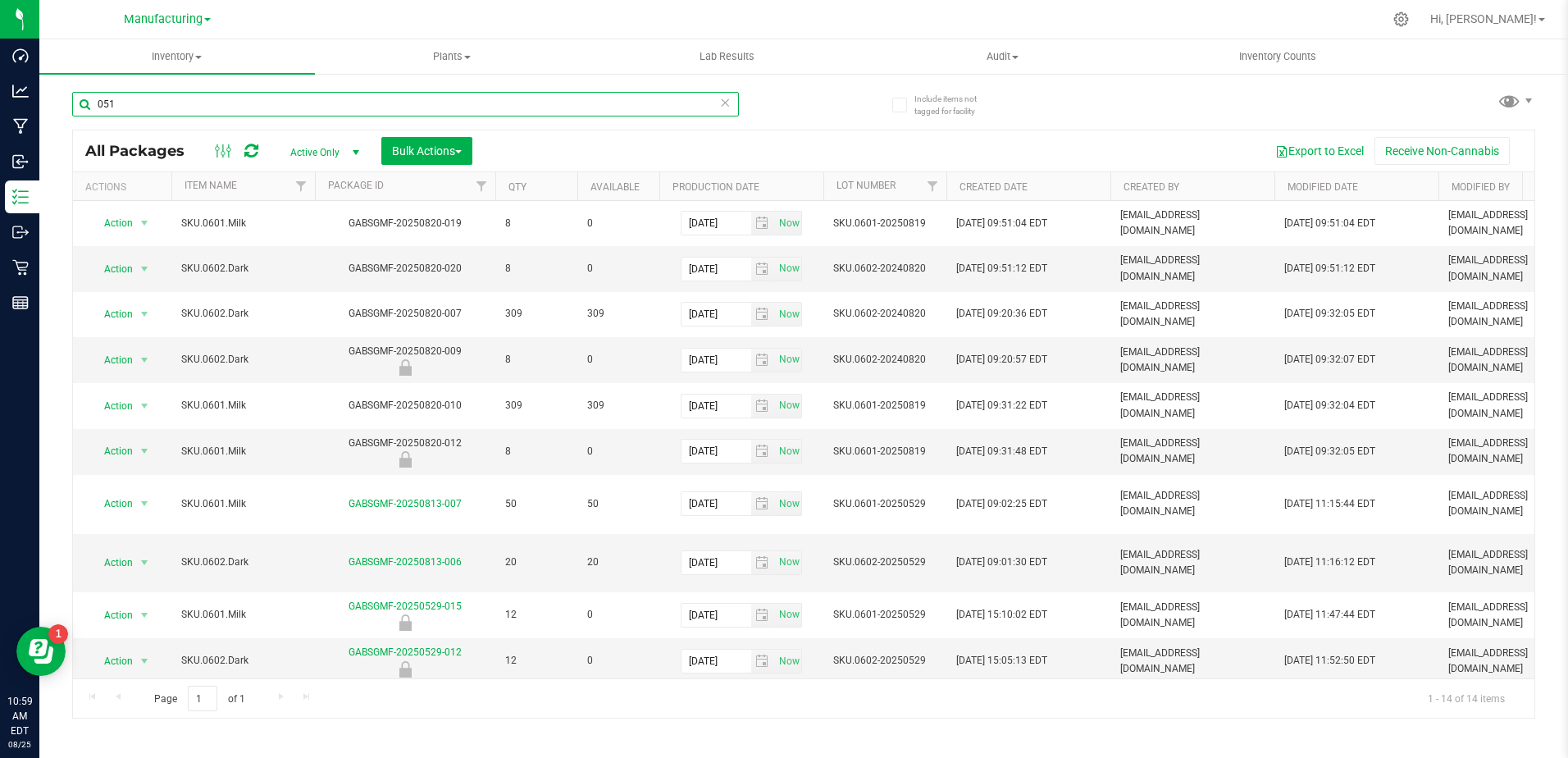
type input "0512"
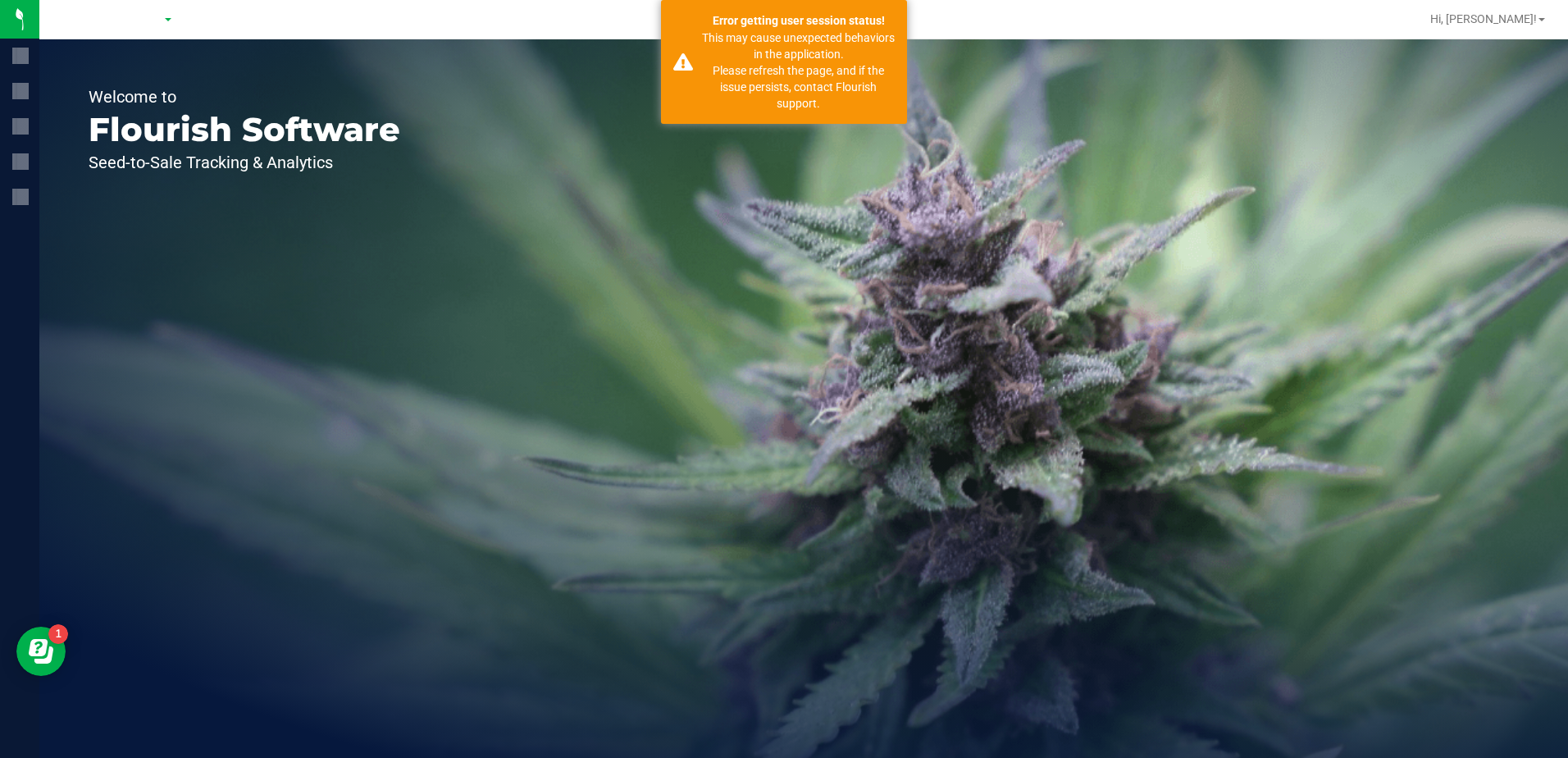
drag, startPoint x: 551, startPoint y: 267, endPoint x: 540, endPoint y: 256, distance: 15.6
click at [546, 261] on div "Welcome to Flourish Software Seed-to-Sale Tracking & Analytics" at bounding box center [804, 398] width 1529 height 719
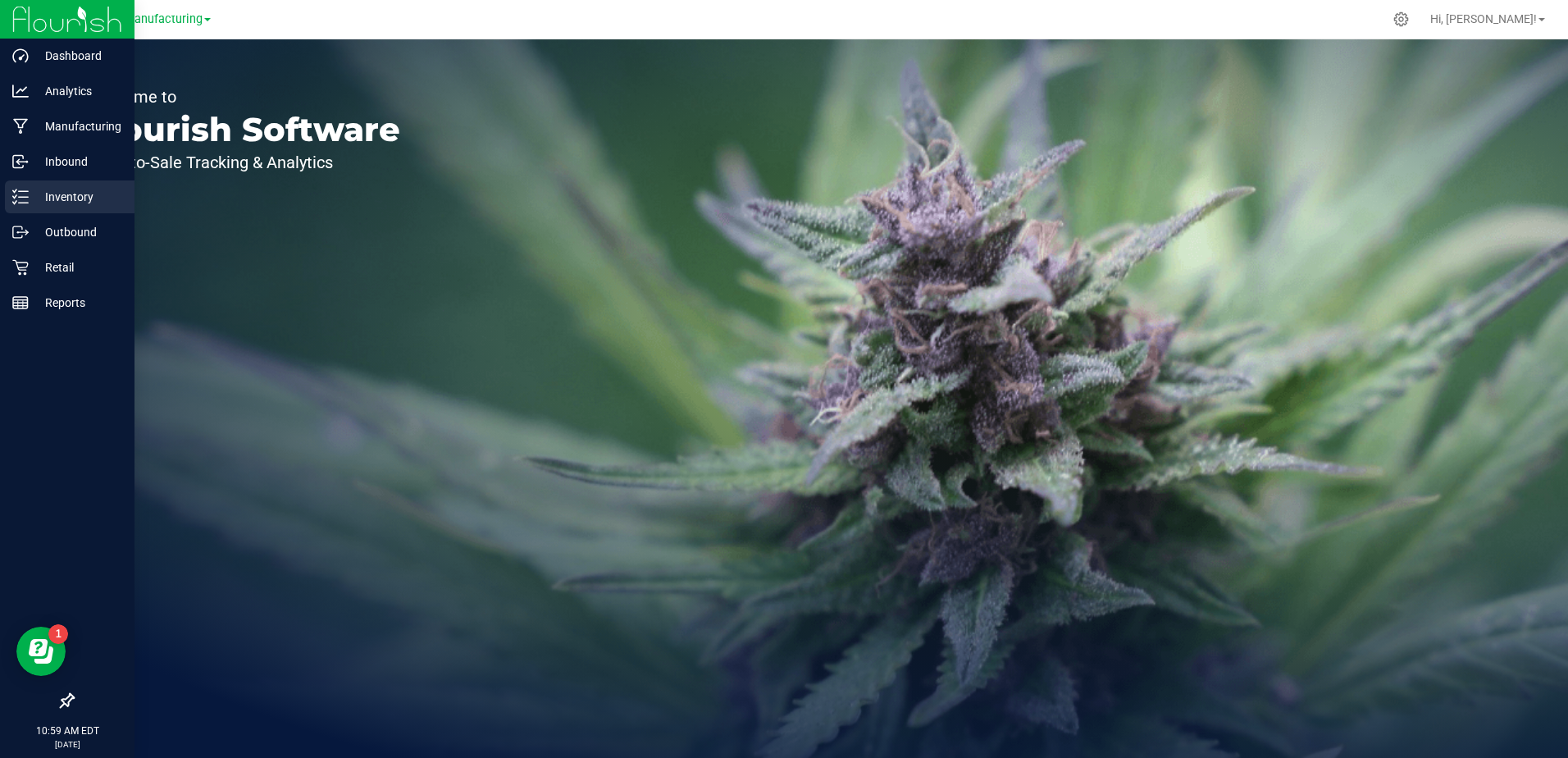
click at [25, 197] on line at bounding box center [24, 197] width 9 height 0
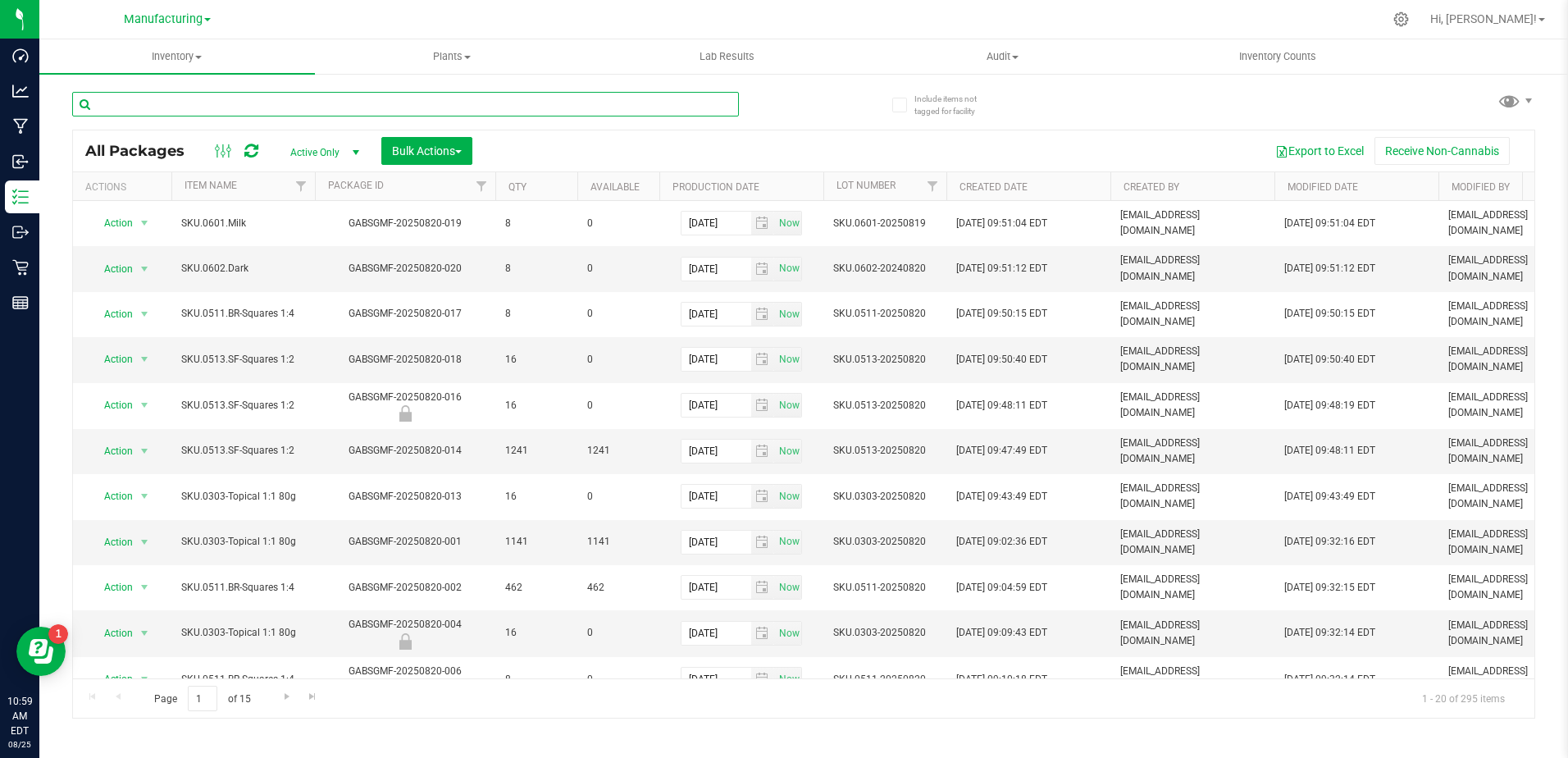
click at [190, 108] on input "text" at bounding box center [405, 104] width 667 height 25
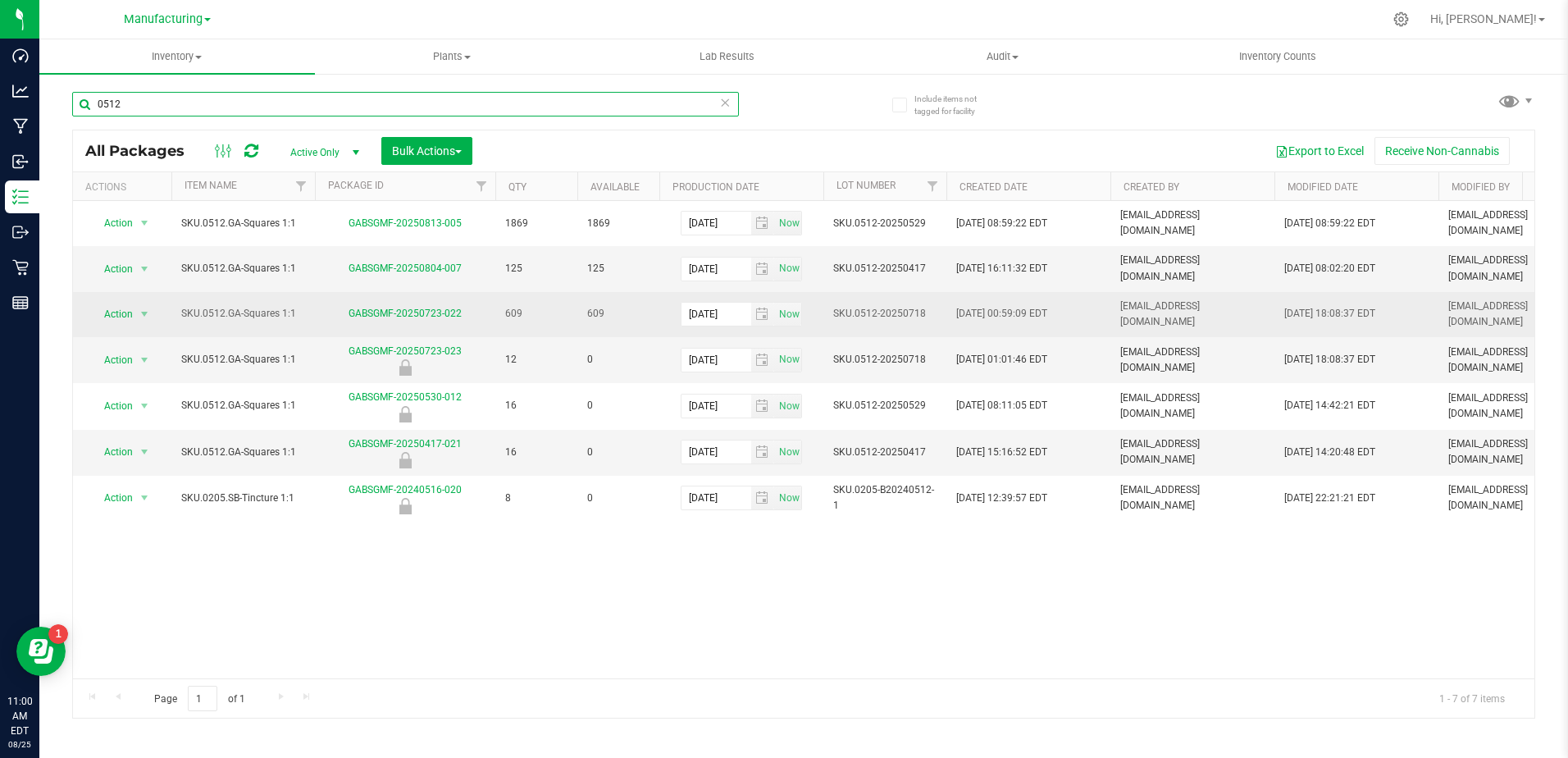
type input "0512"
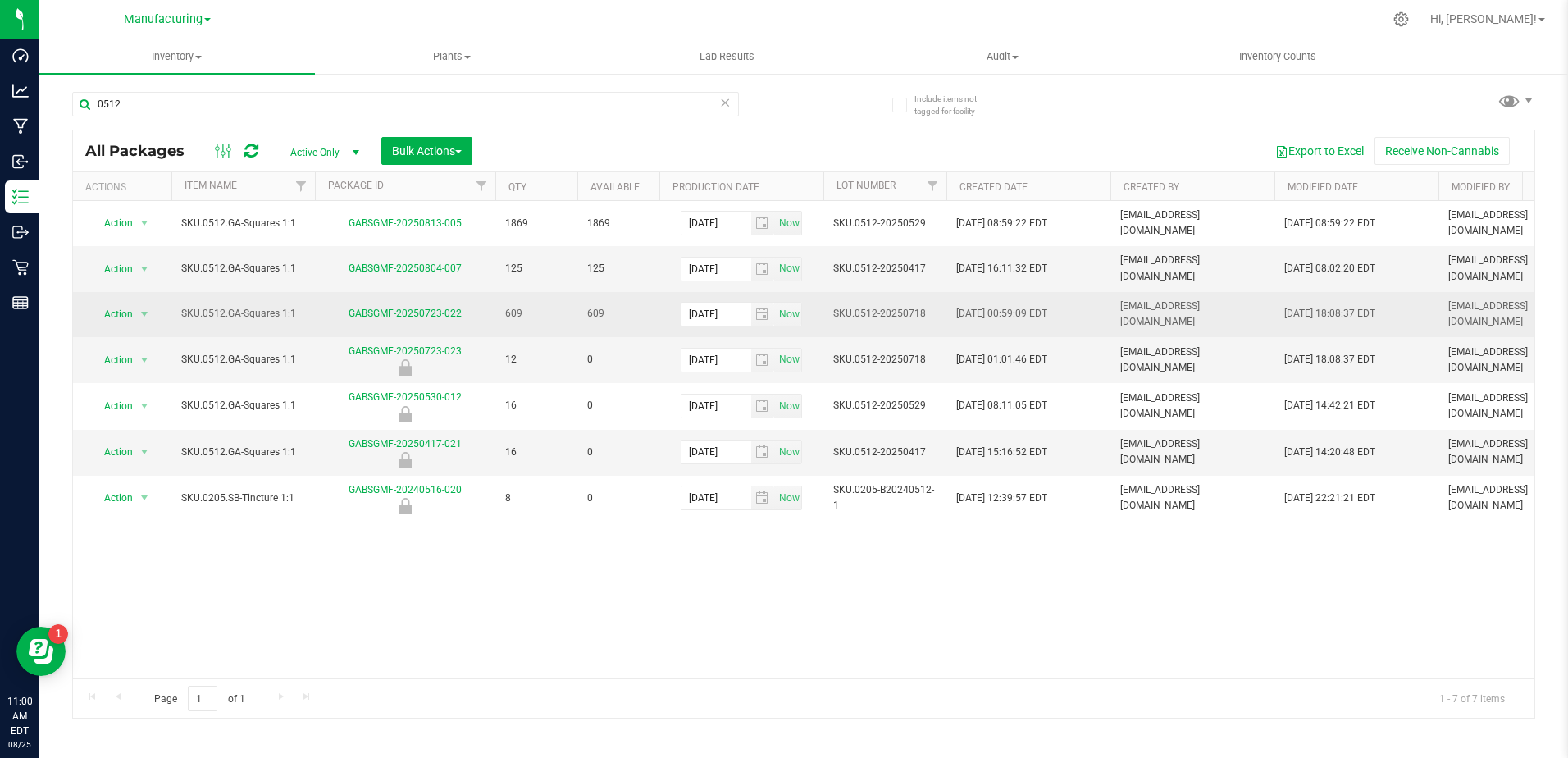
click at [126, 303] on span "Action" at bounding box center [111, 314] width 44 height 23
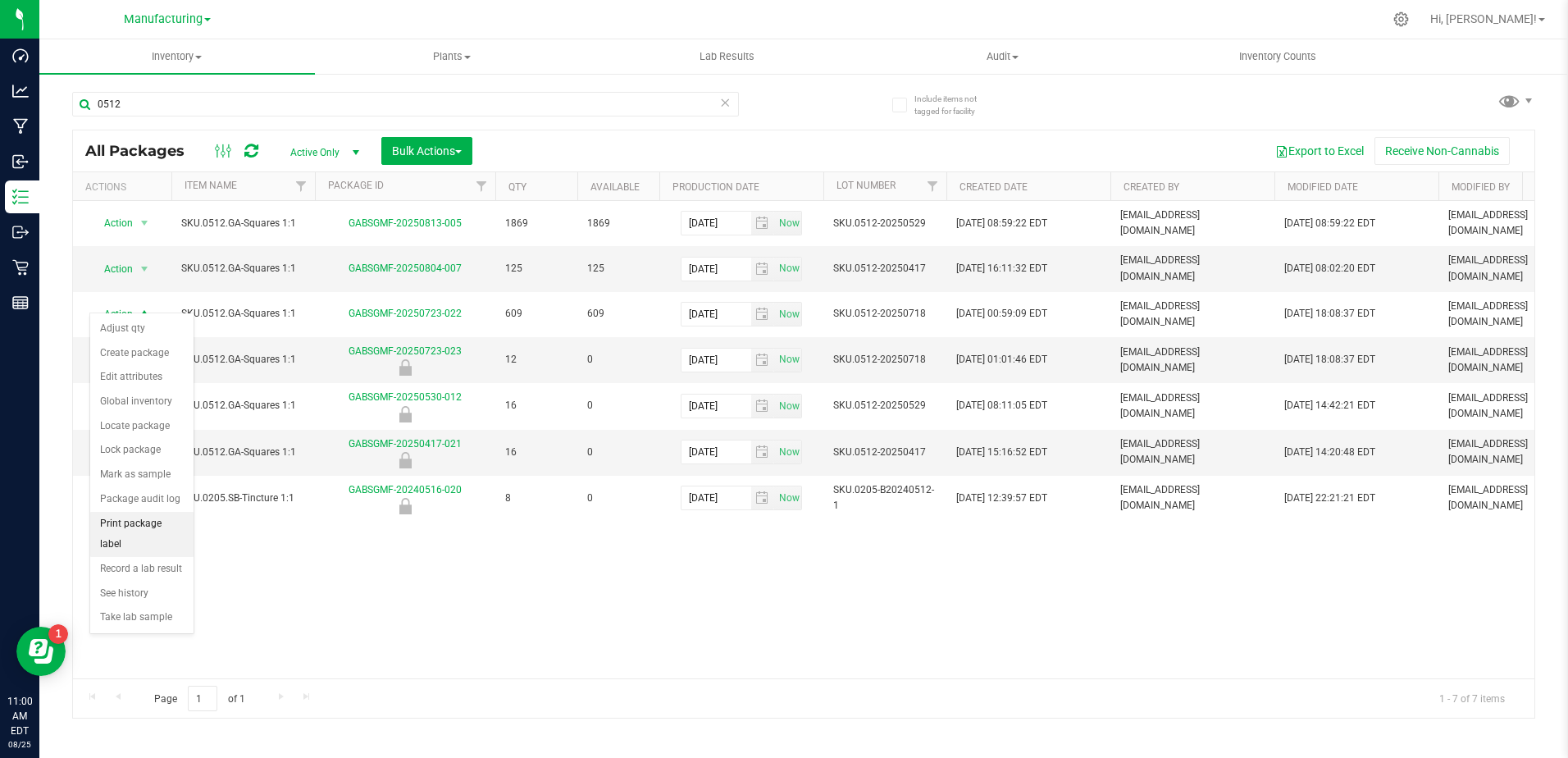
click at [145, 519] on li "Print package label" at bounding box center [142, 533] width 104 height 45
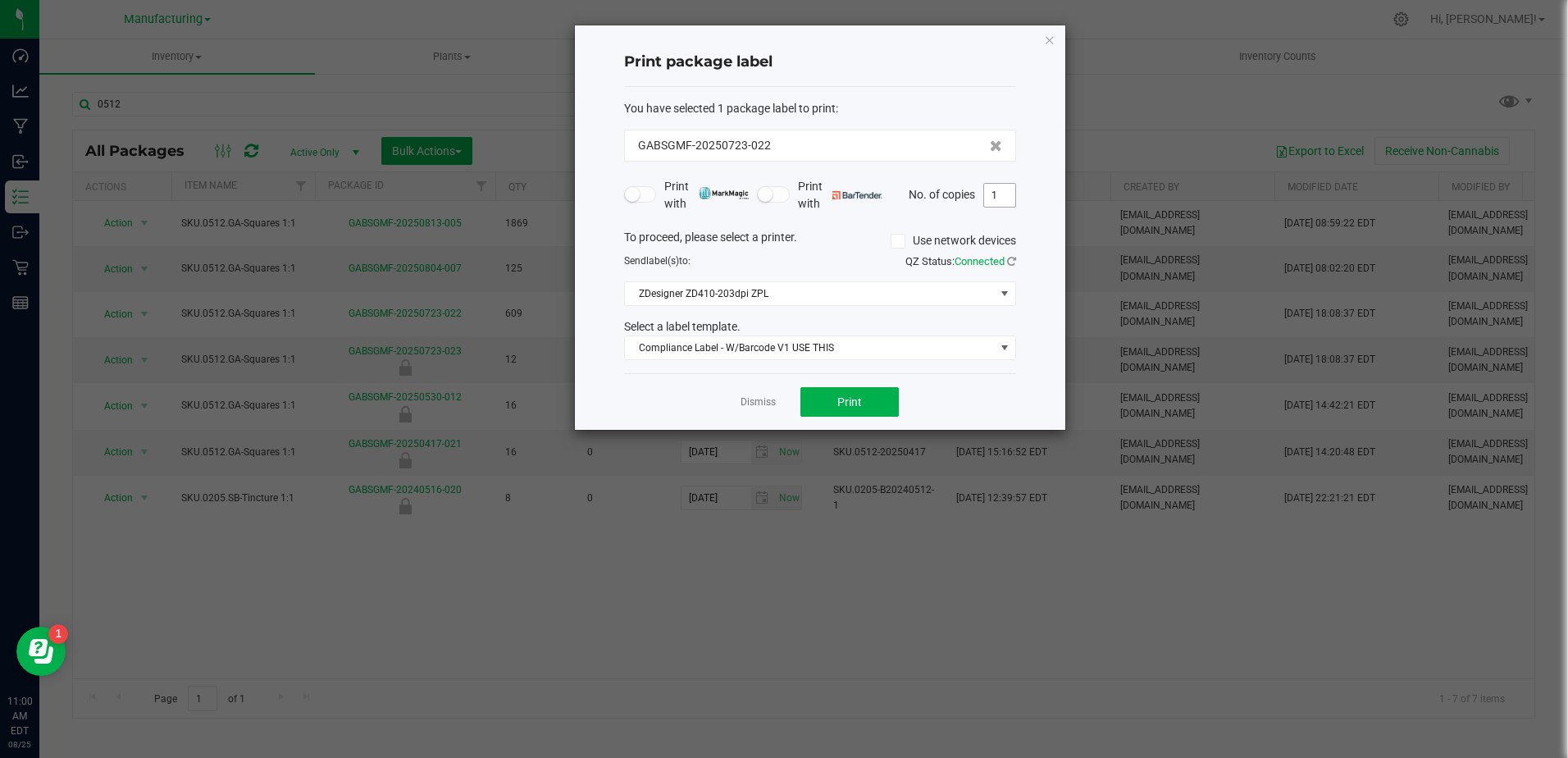
click at [997, 189] on input "1" at bounding box center [1000, 195] width 32 height 23
click at [874, 400] on button "Print" at bounding box center [849, 402] width 98 height 30
click at [1011, 197] on input "7" at bounding box center [1000, 195] width 32 height 23
type input "1"
click at [873, 384] on div "Dismiss Print" at bounding box center [820, 401] width 392 height 57
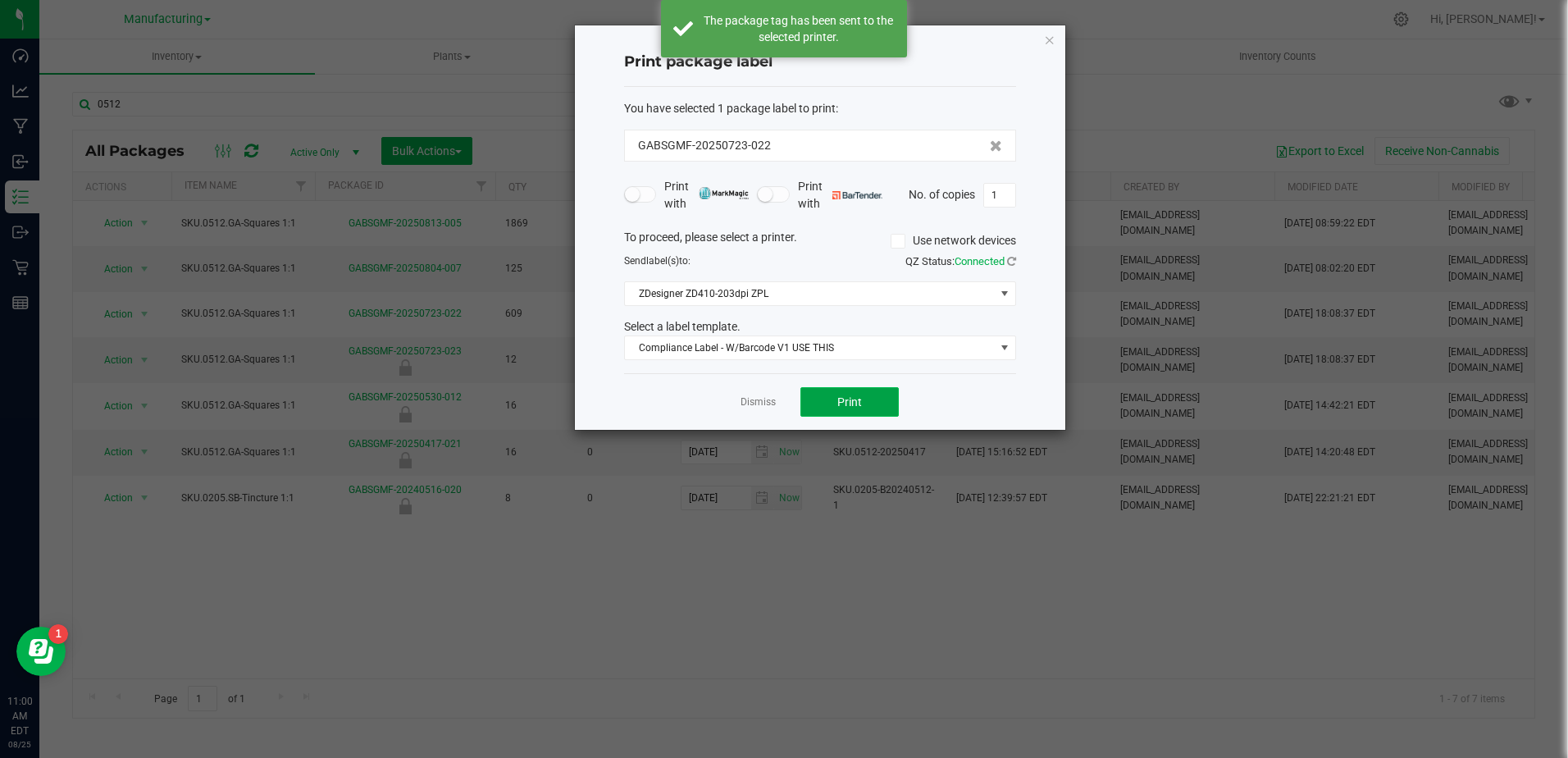
click at [865, 394] on button "Print" at bounding box center [849, 402] width 98 height 30
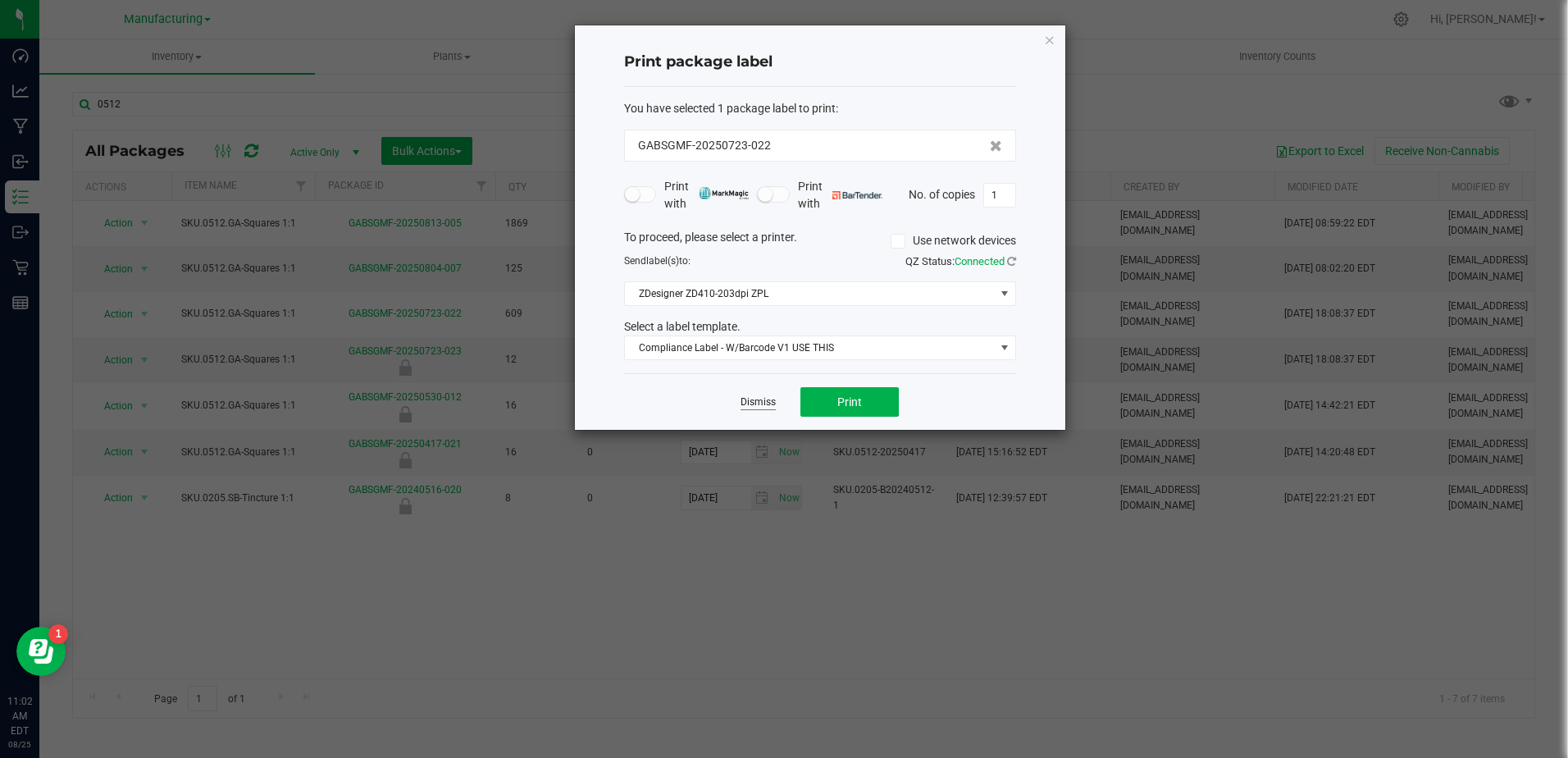
click at [763, 403] on link "Dismiss" at bounding box center [758, 403] width 35 height 14
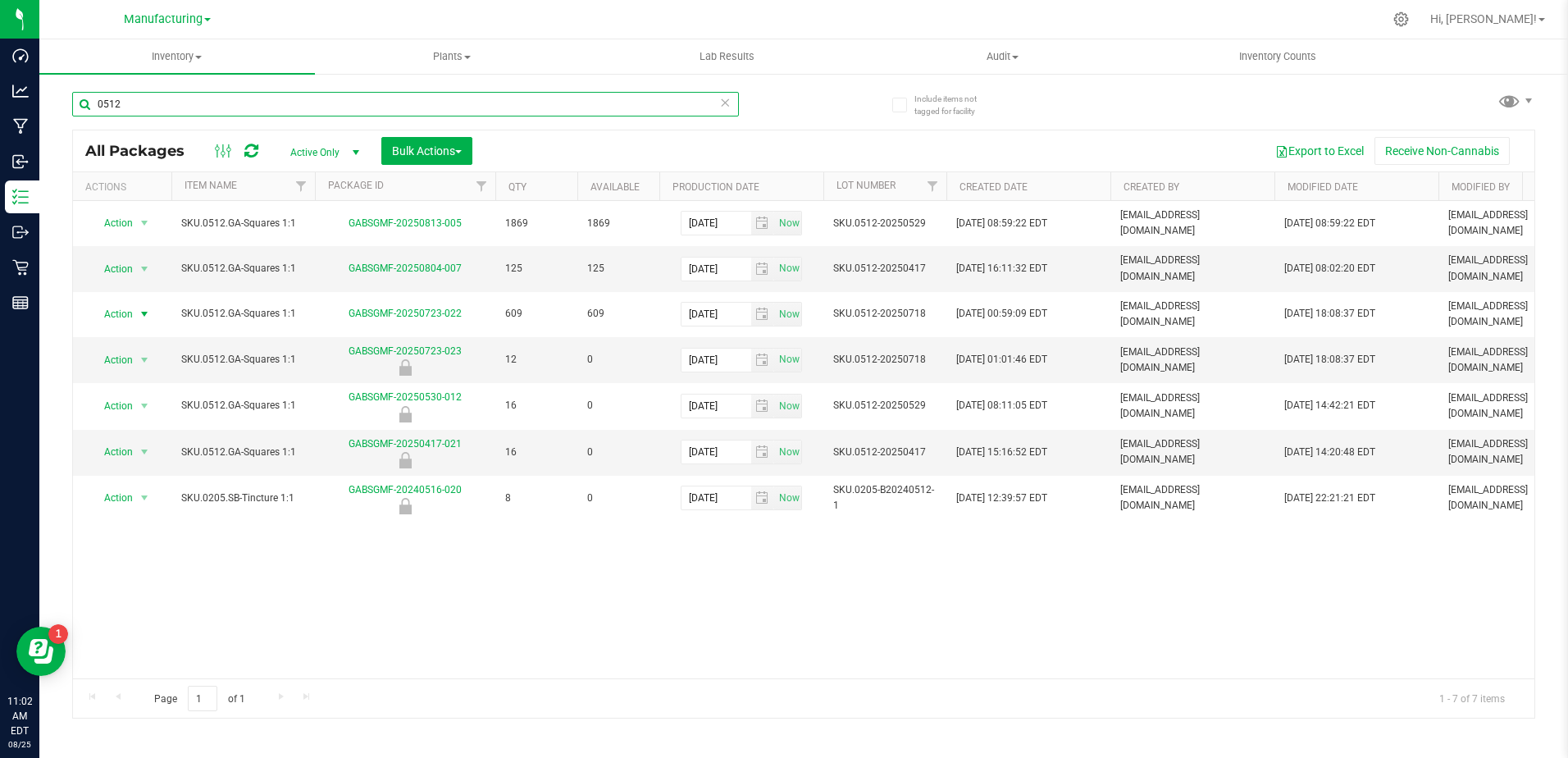
click at [161, 110] on input "0512" at bounding box center [405, 104] width 667 height 25
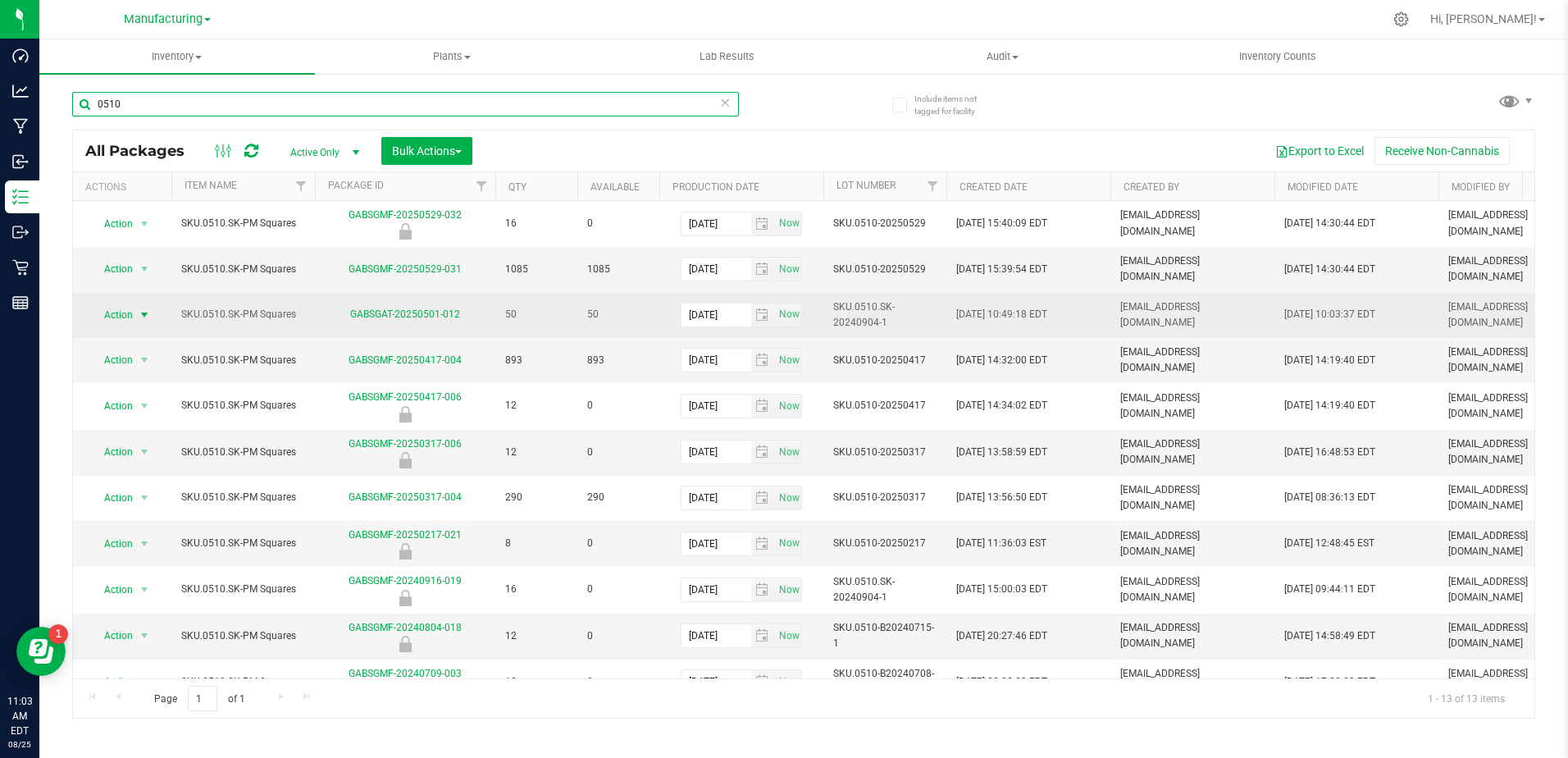
type input "0510"
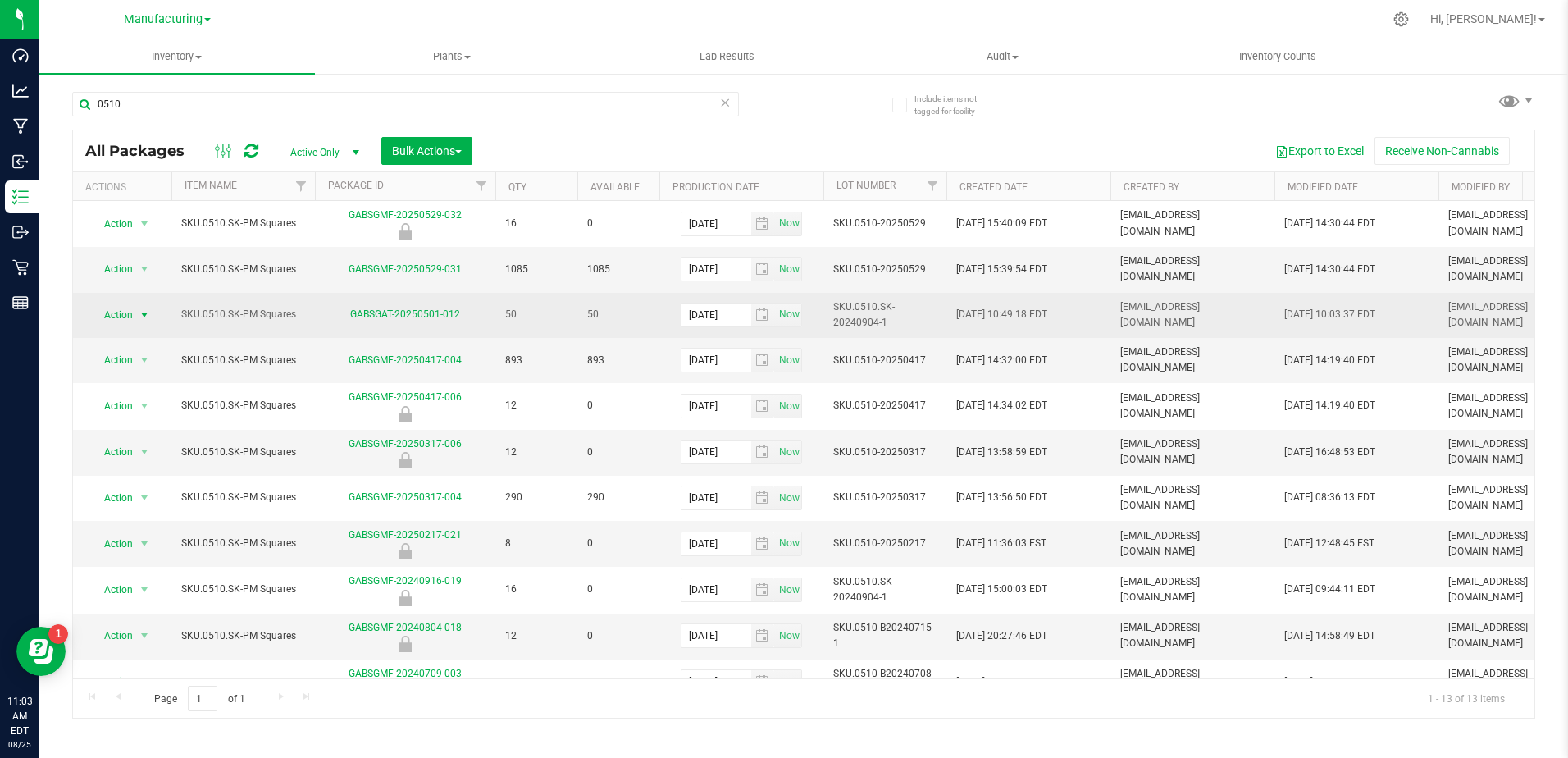
click at [126, 304] on span "Action" at bounding box center [111, 315] width 44 height 23
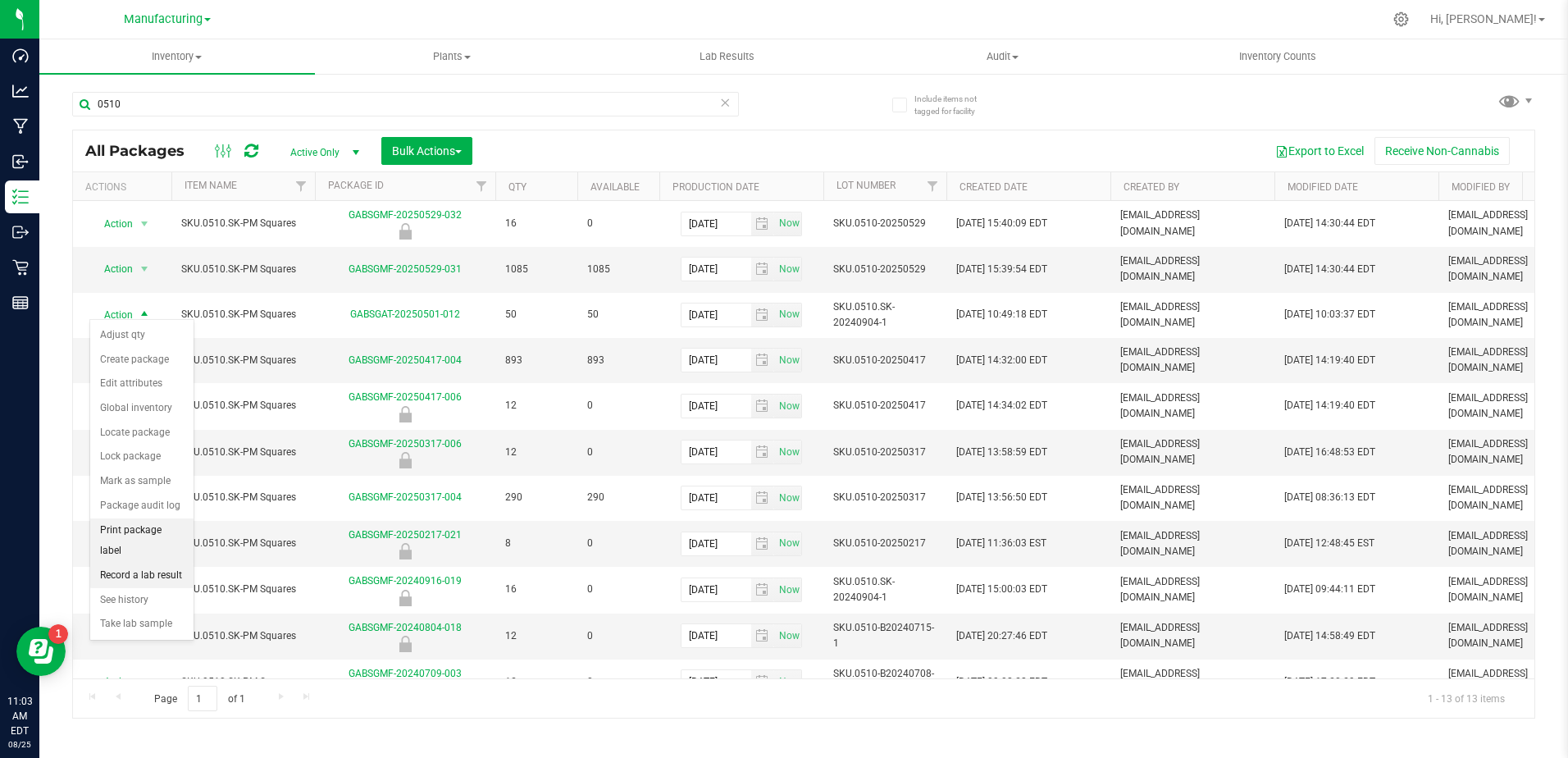
click at [162, 537] on li "Print package label" at bounding box center [142, 540] width 104 height 45
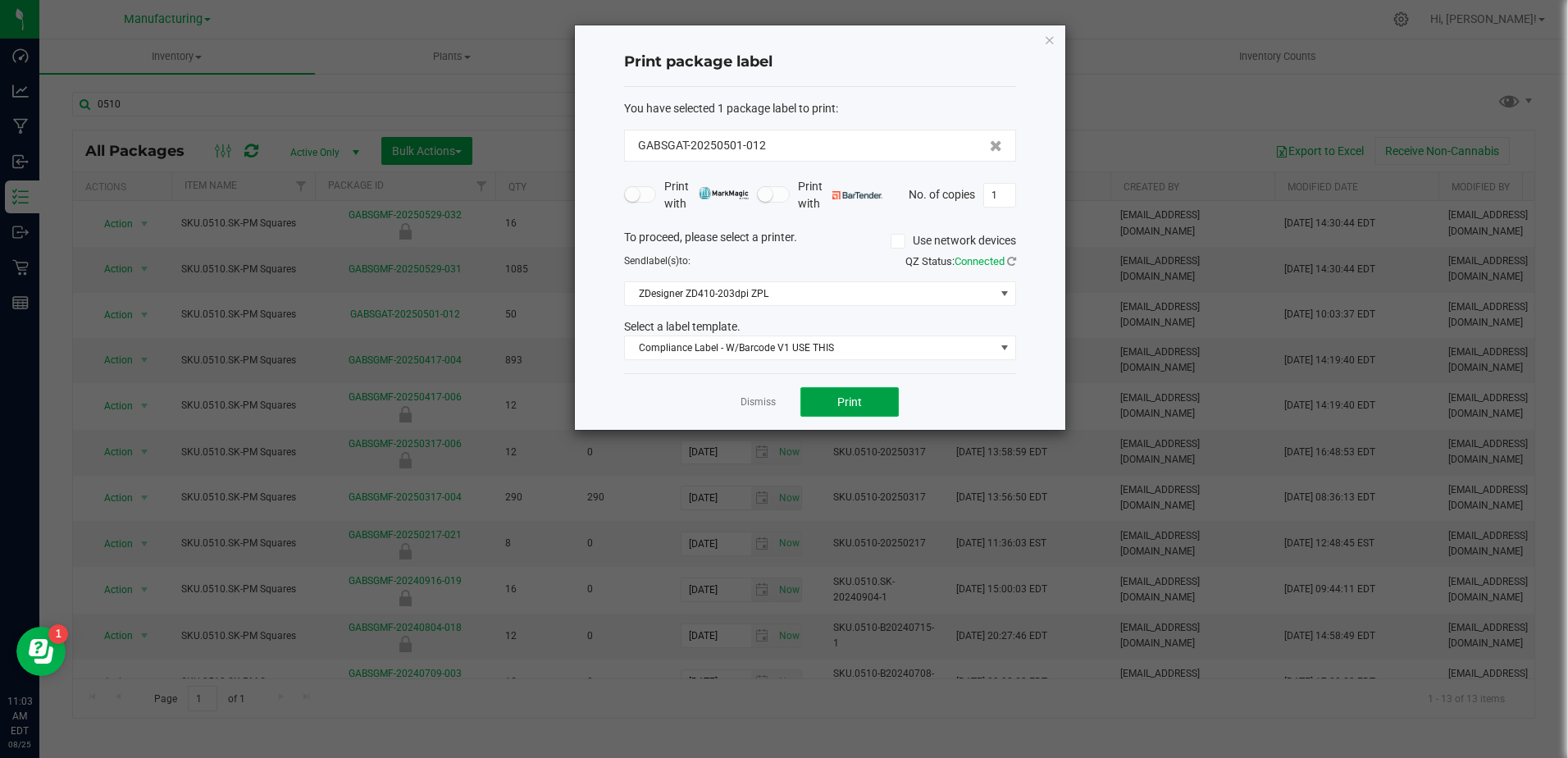
click at [863, 406] on button "Print" at bounding box center [849, 402] width 98 height 30
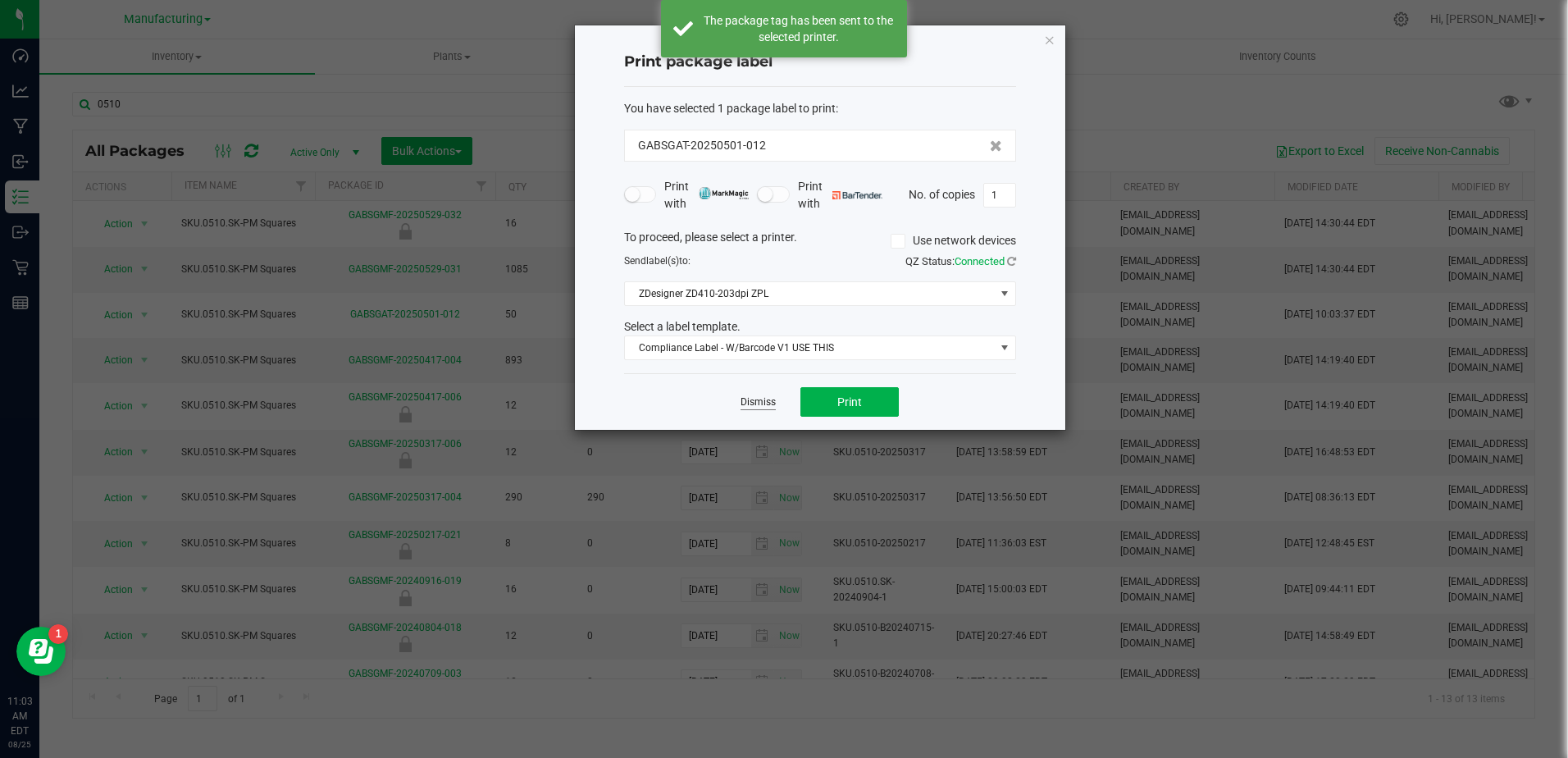
click at [758, 400] on link "Dismiss" at bounding box center [758, 403] width 35 height 14
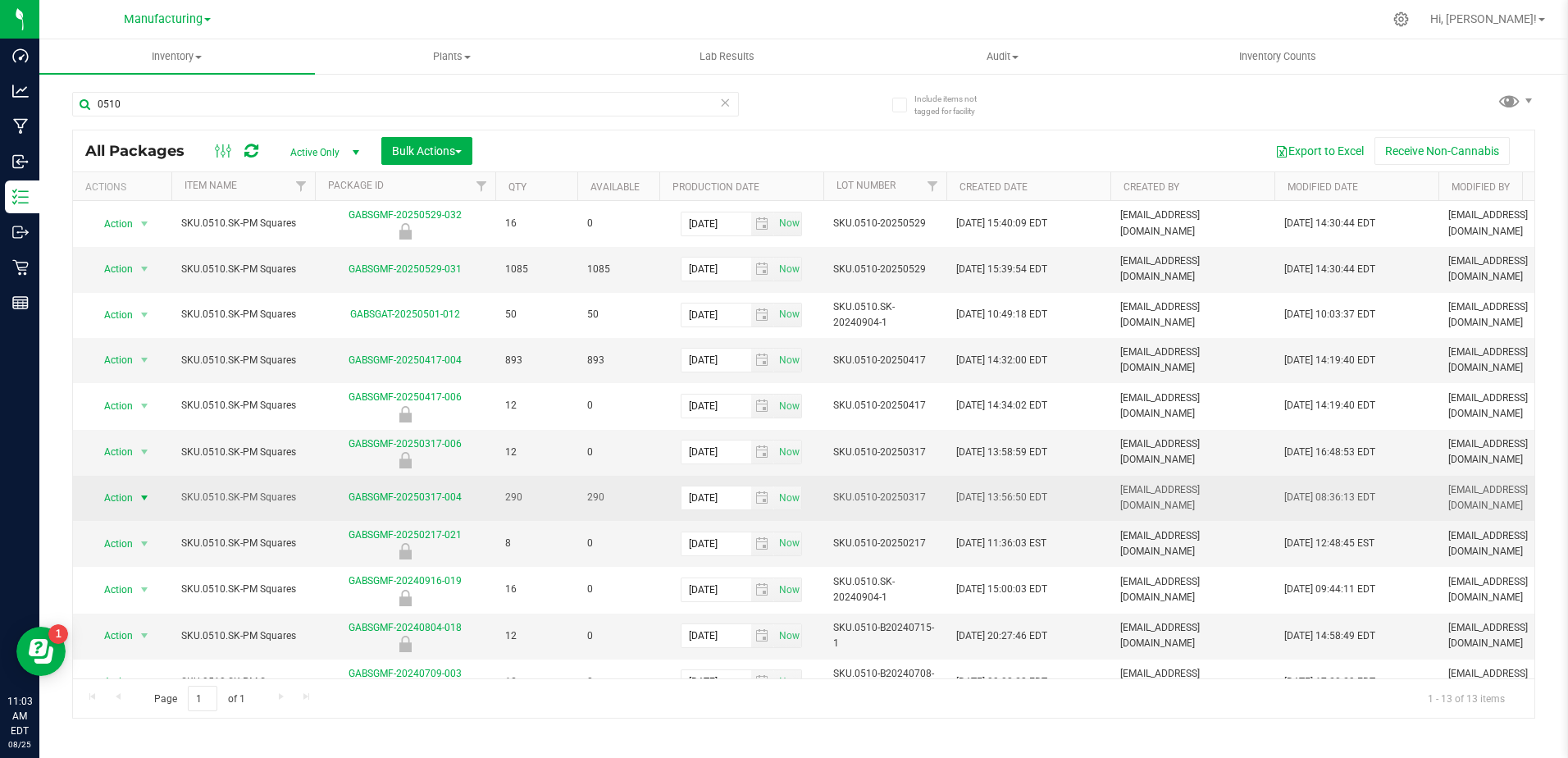
click at [137, 486] on span "select" at bounding box center [144, 497] width 20 height 23
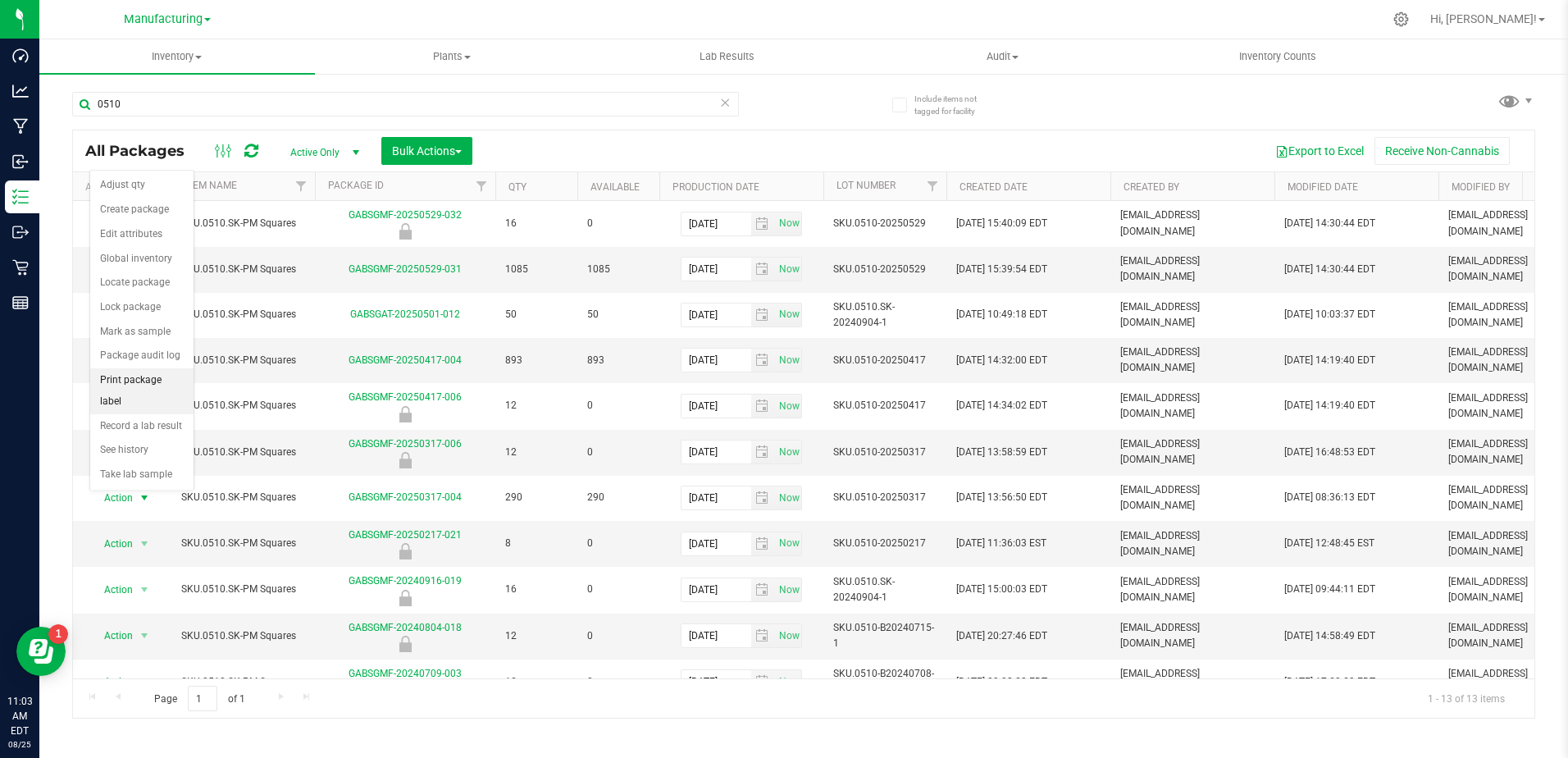
click at [162, 379] on li "Print package label" at bounding box center [142, 390] width 104 height 45
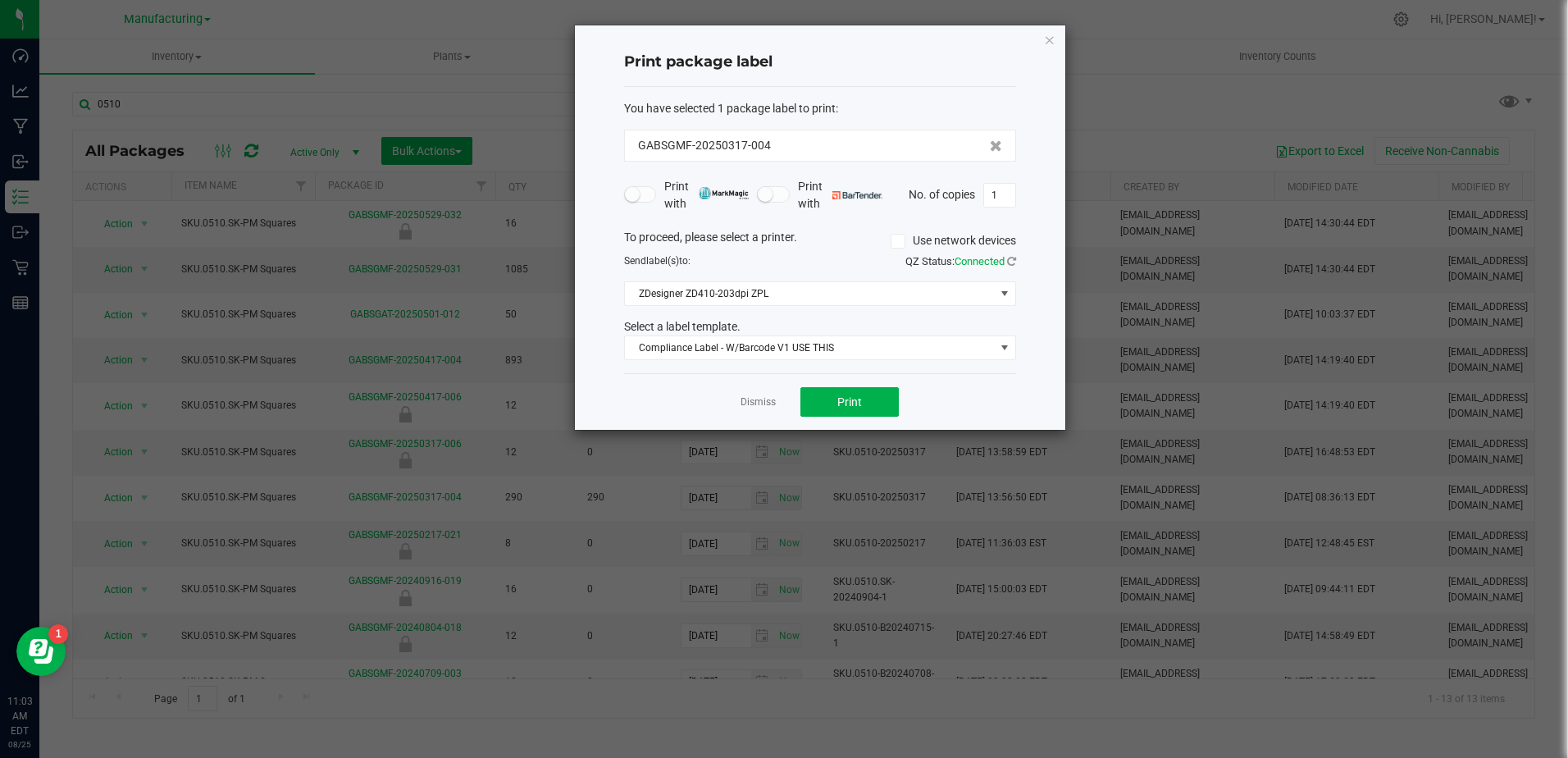
click at [876, 386] on div "Dismiss Print" at bounding box center [820, 401] width 392 height 57
click at [858, 392] on button "Print" at bounding box center [849, 402] width 98 height 30
click at [760, 397] on link "Dismiss" at bounding box center [758, 403] width 35 height 14
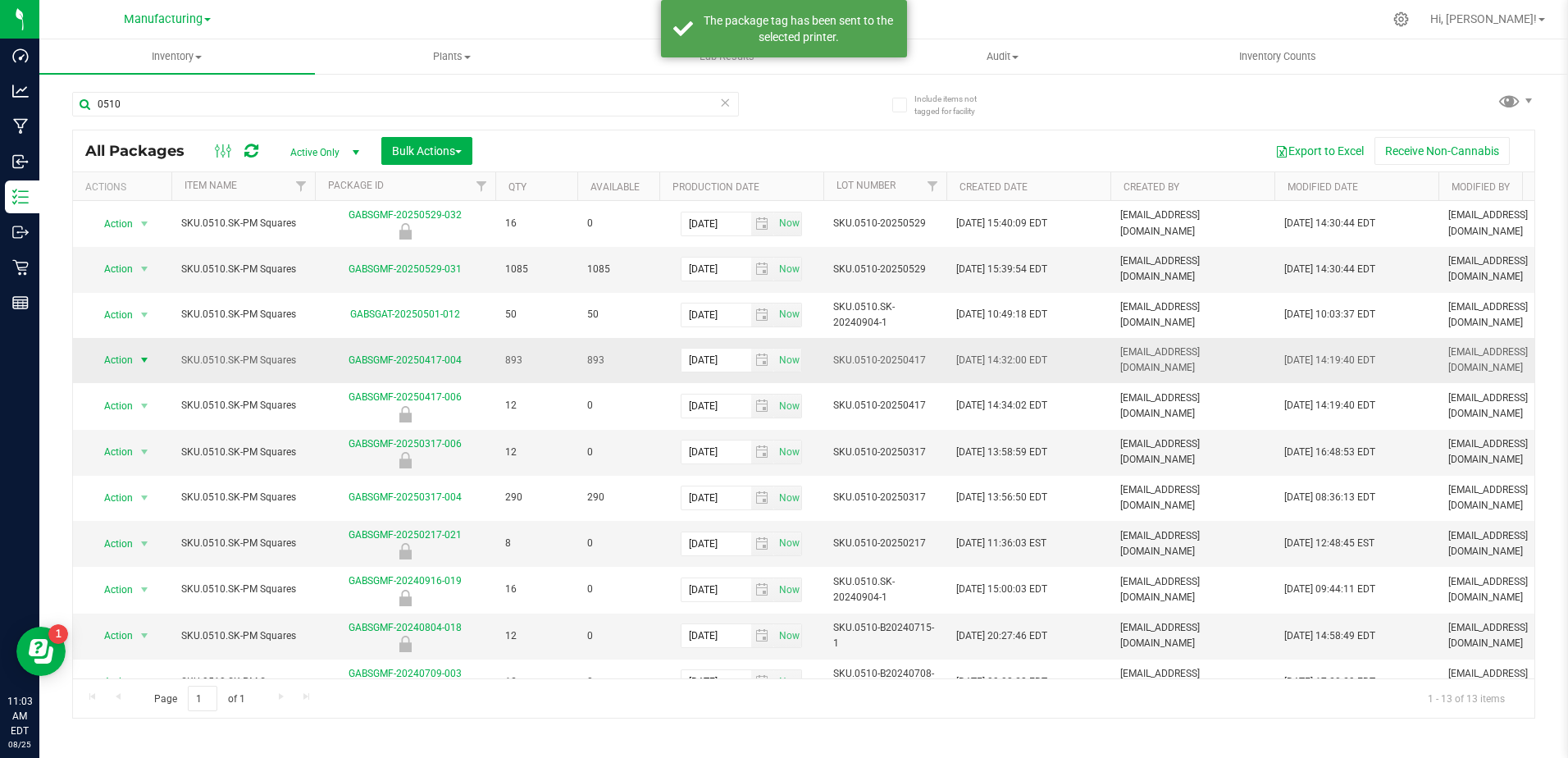
click at [119, 354] on span "Action" at bounding box center [111, 360] width 44 height 23
click at [138, 574] on li "Print package label" at bounding box center [142, 583] width 104 height 45
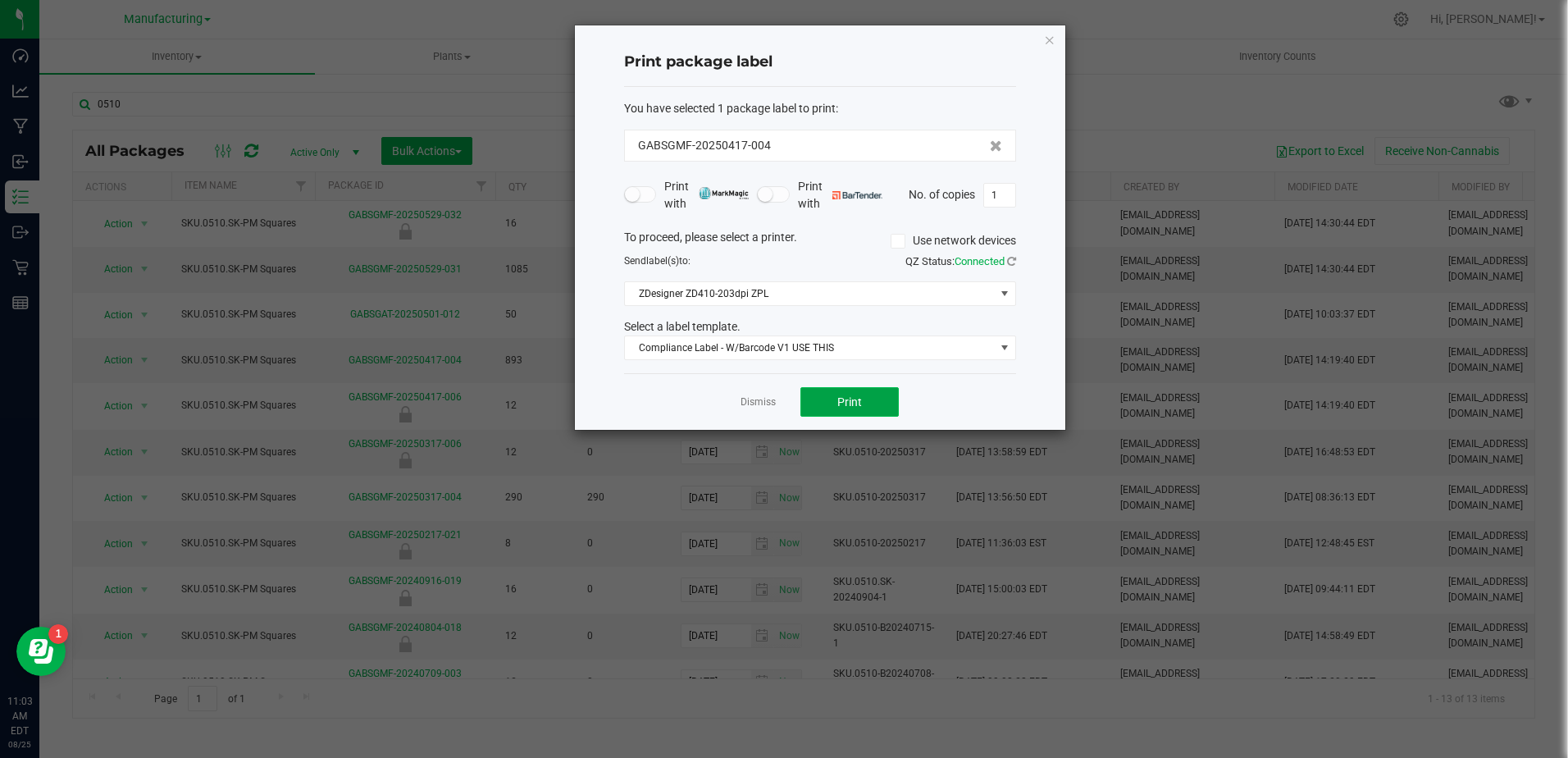
click at [856, 397] on span "Print" at bounding box center [849, 402] width 25 height 13
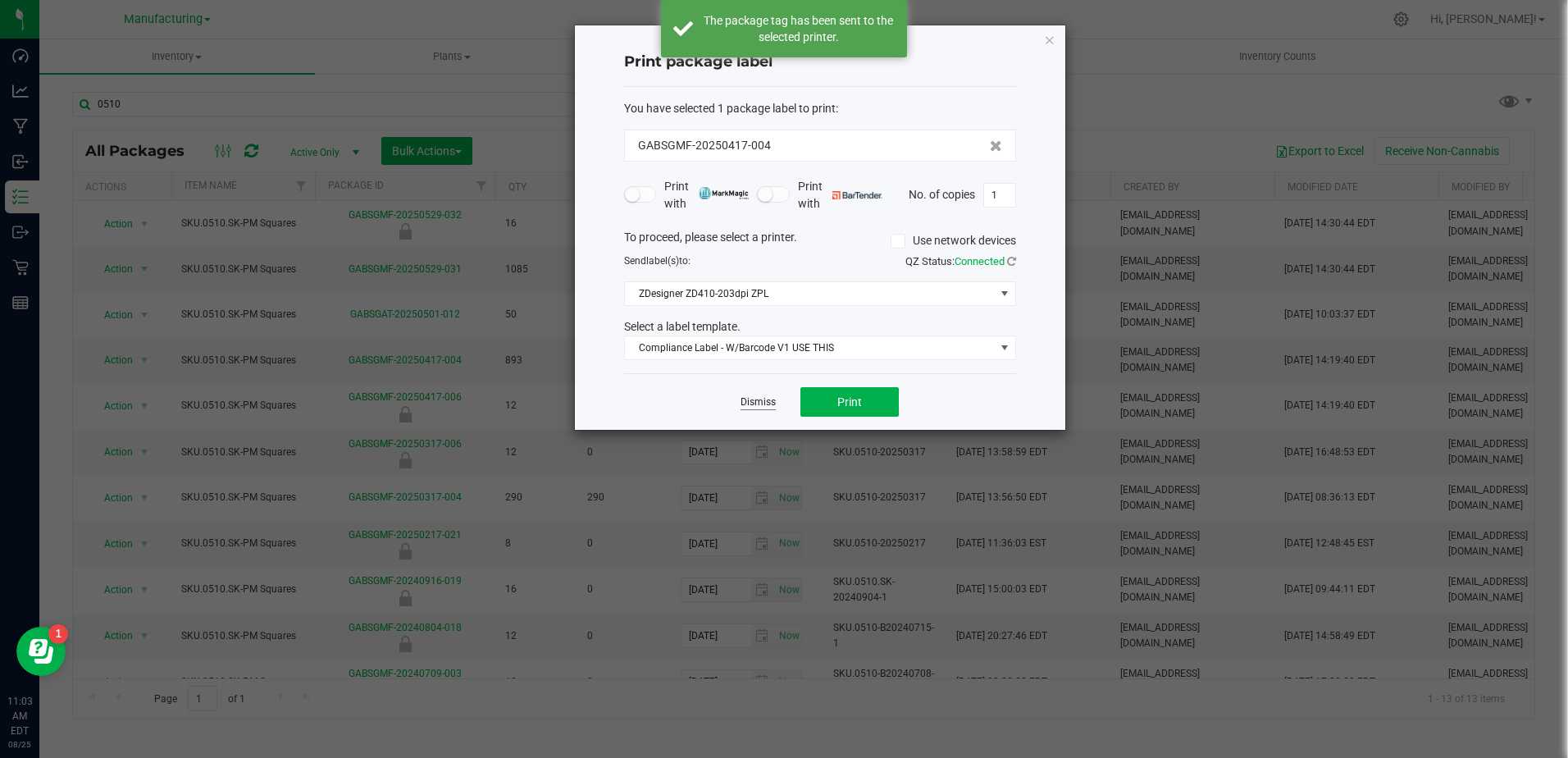
click at [752, 401] on link "Dismiss" at bounding box center [758, 403] width 35 height 14
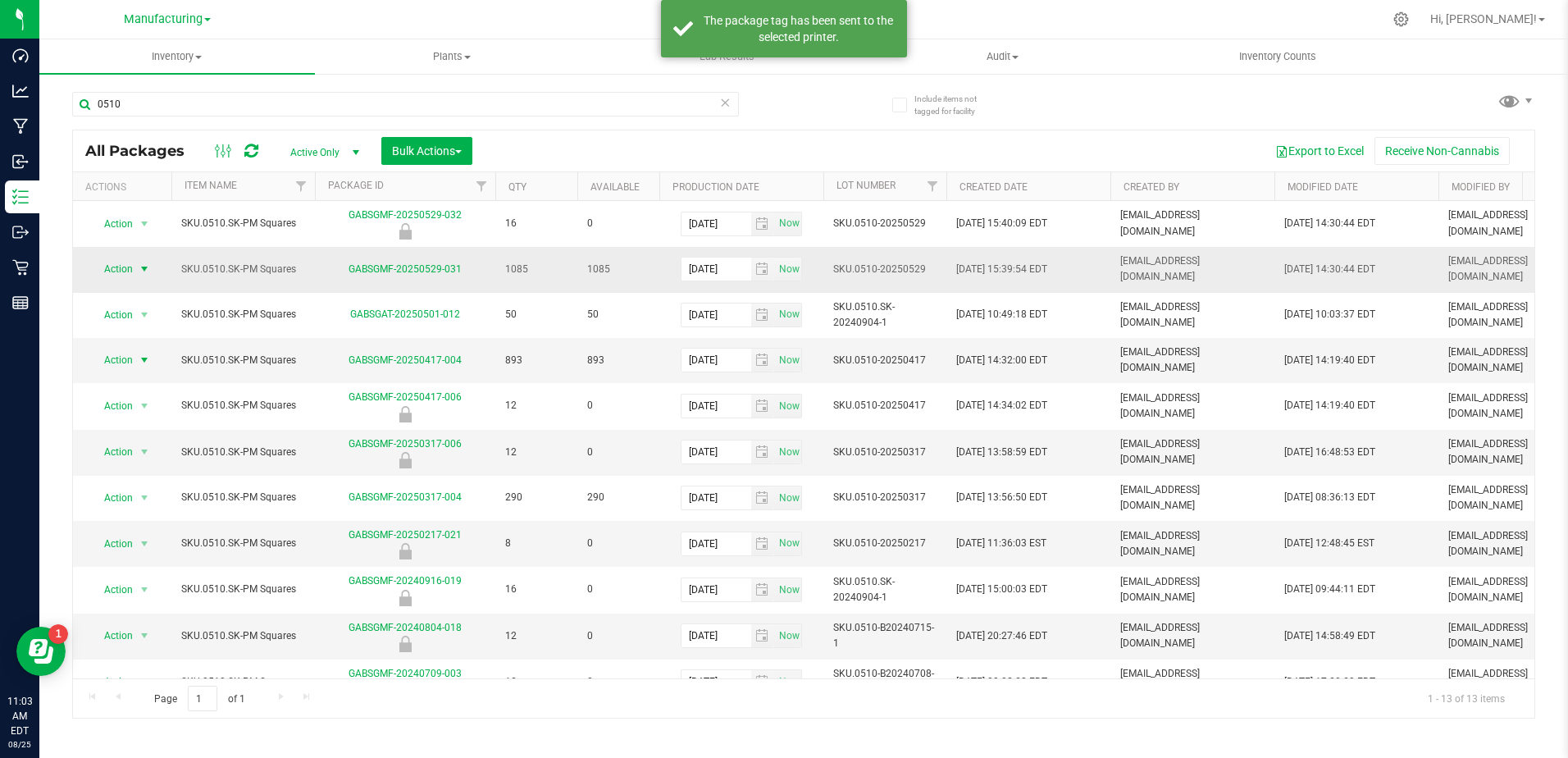
click at [118, 263] on span "Action" at bounding box center [111, 269] width 44 height 23
click at [157, 485] on li "Print package label" at bounding box center [142, 497] width 104 height 45
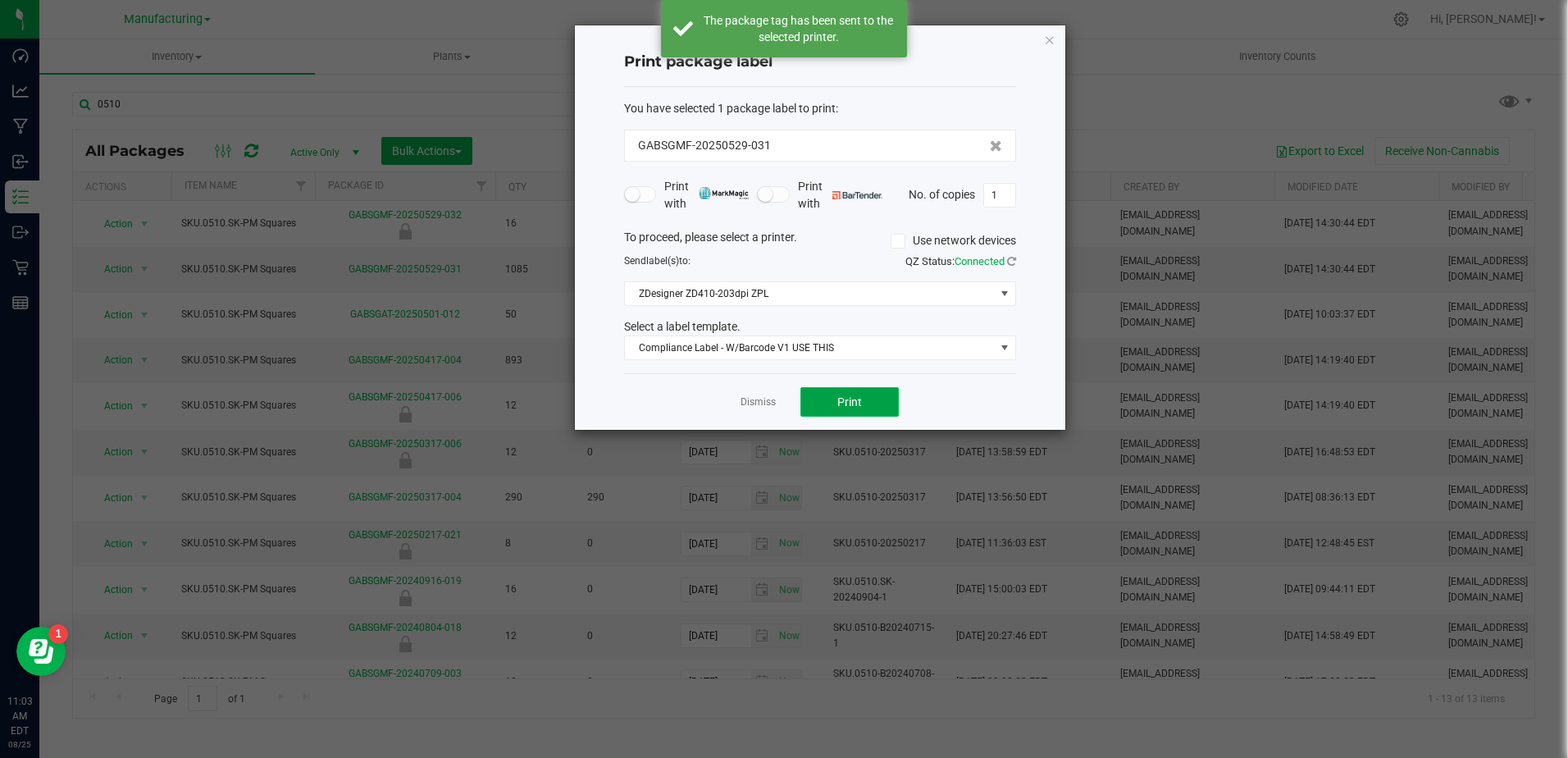
click at [871, 397] on button "Print" at bounding box center [849, 402] width 98 height 30
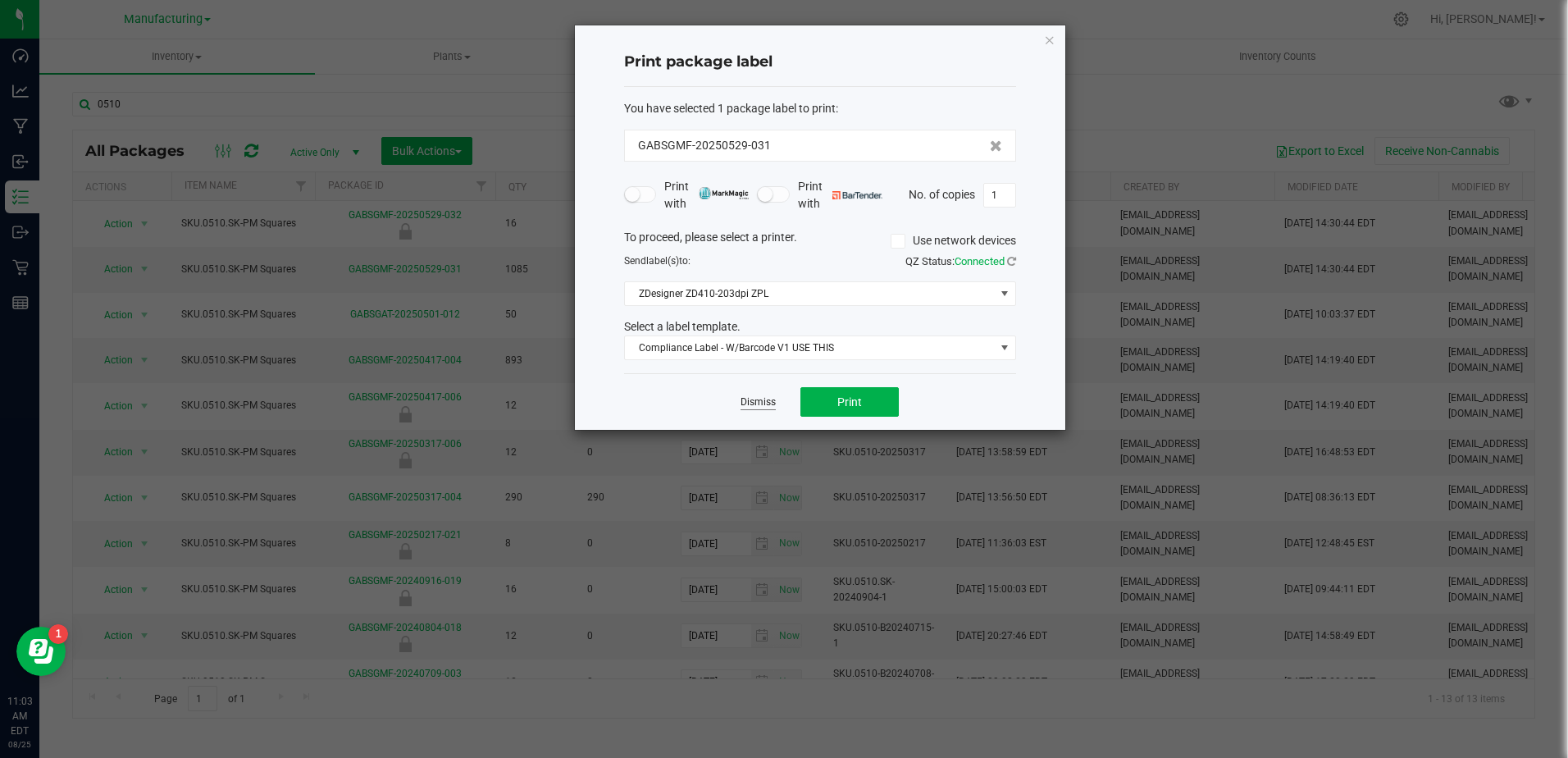
click at [764, 398] on link "Dismiss" at bounding box center [758, 403] width 35 height 14
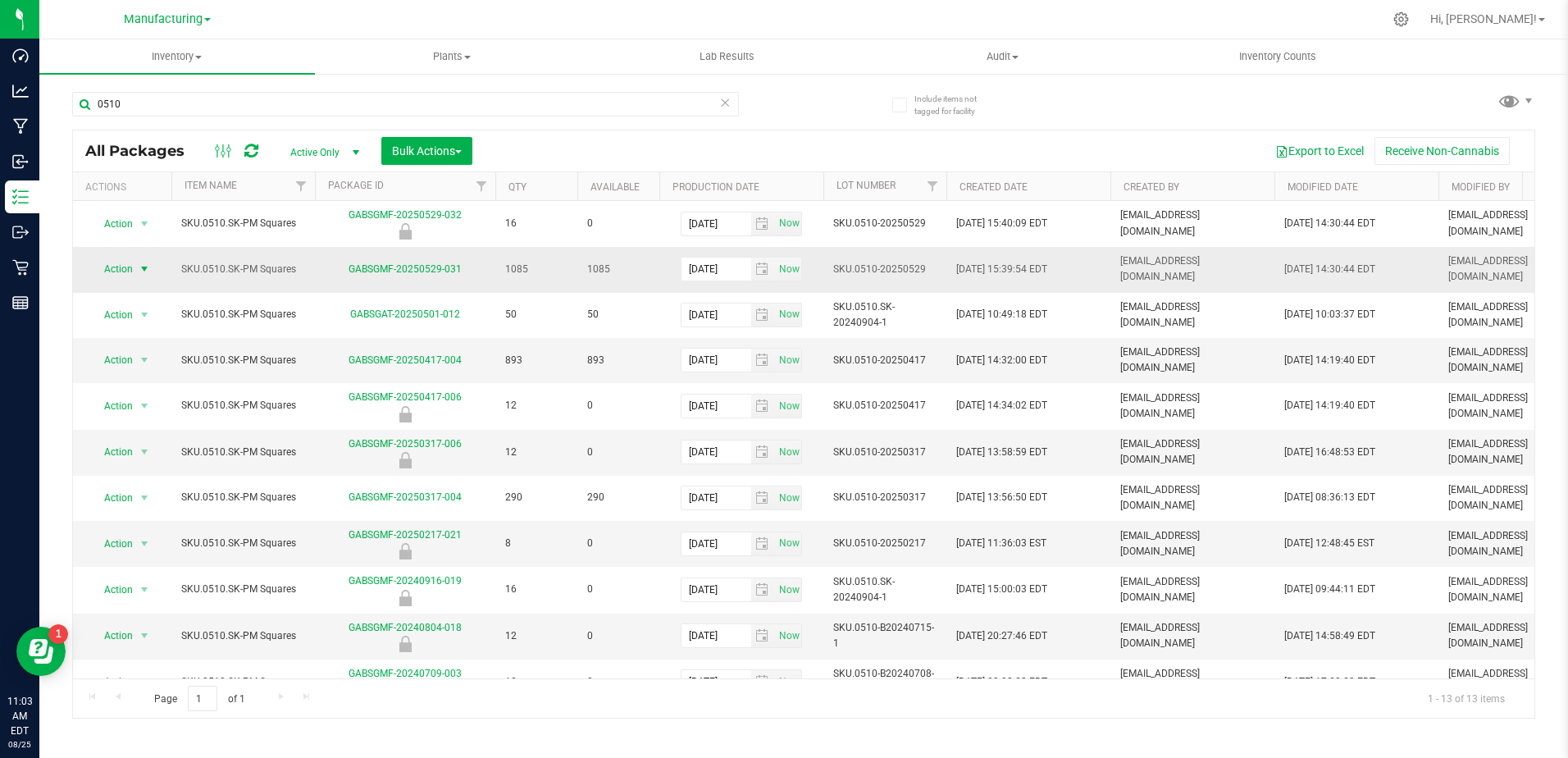
click at [141, 270] on span "select" at bounding box center [144, 268] width 13 height 13
click at [131, 479] on li "Print package label" at bounding box center [142, 497] width 104 height 45
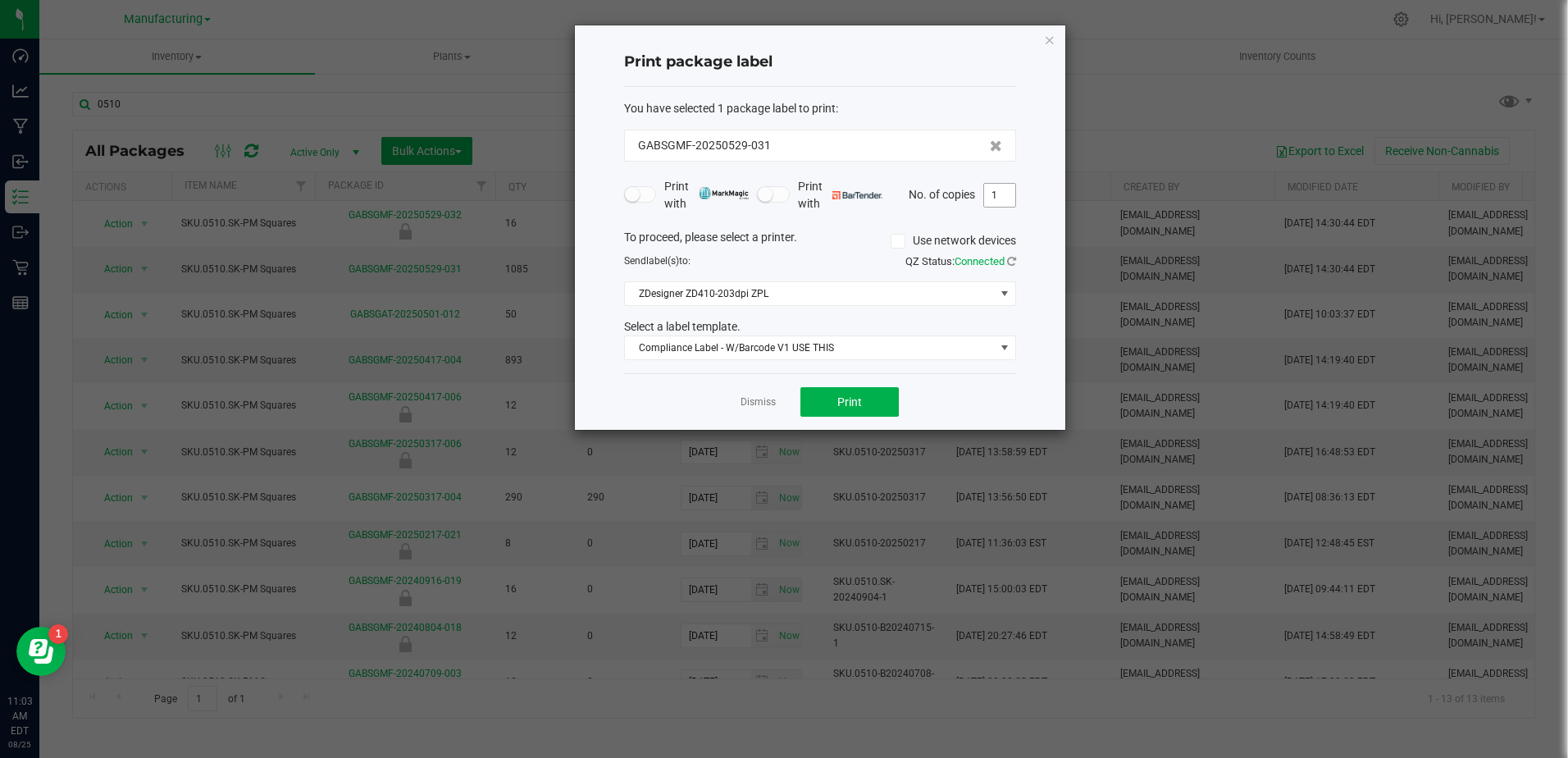
click at [1006, 204] on input "1" at bounding box center [1000, 195] width 32 height 23
type input "11"
click at [855, 402] on span "Print" at bounding box center [849, 402] width 25 height 13
click at [759, 397] on link "Dismiss" at bounding box center [758, 403] width 35 height 14
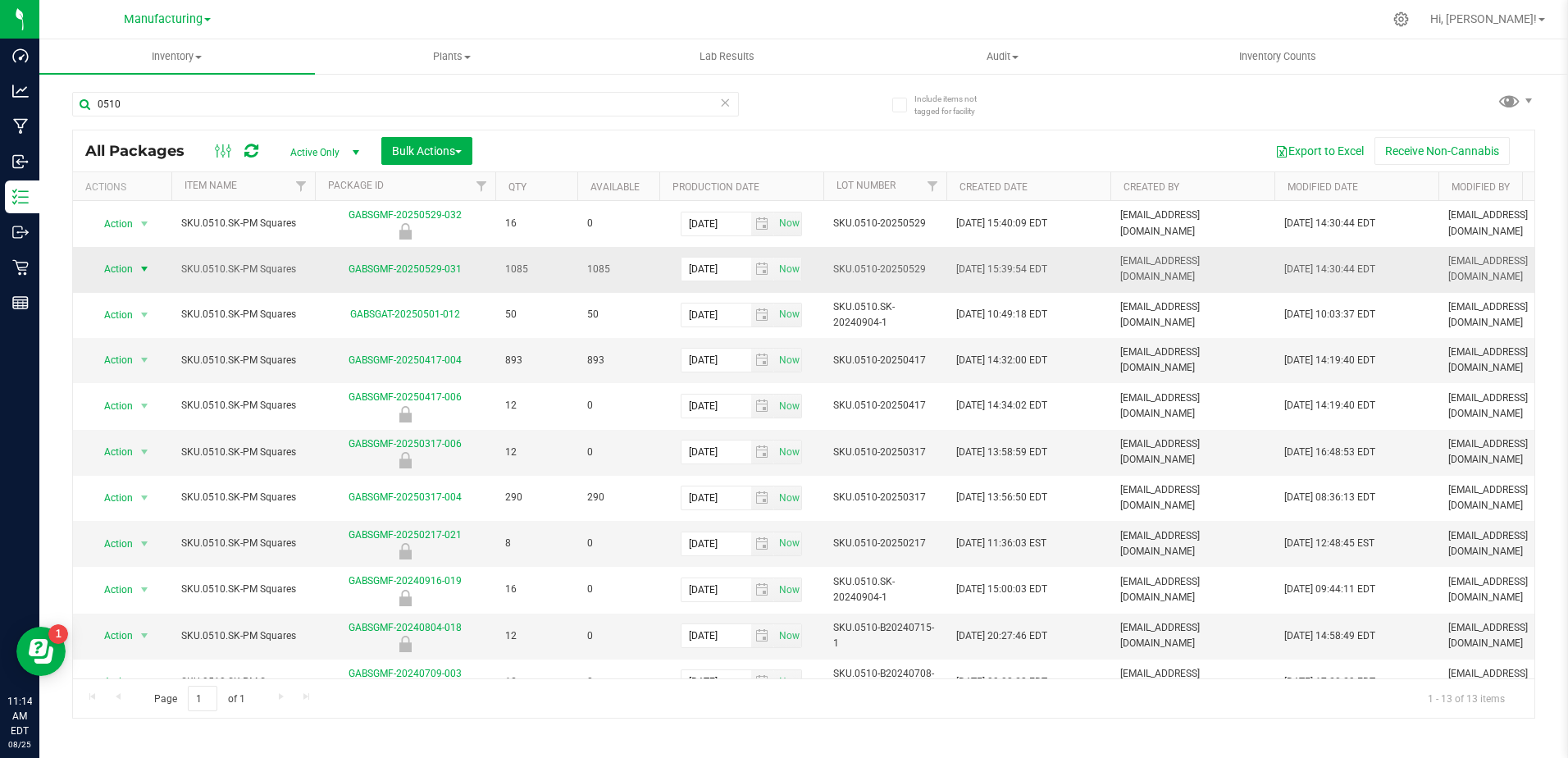
click at [150, 262] on span "select" at bounding box center [144, 268] width 13 height 13
click at [154, 480] on li "Print package label" at bounding box center [142, 497] width 104 height 45
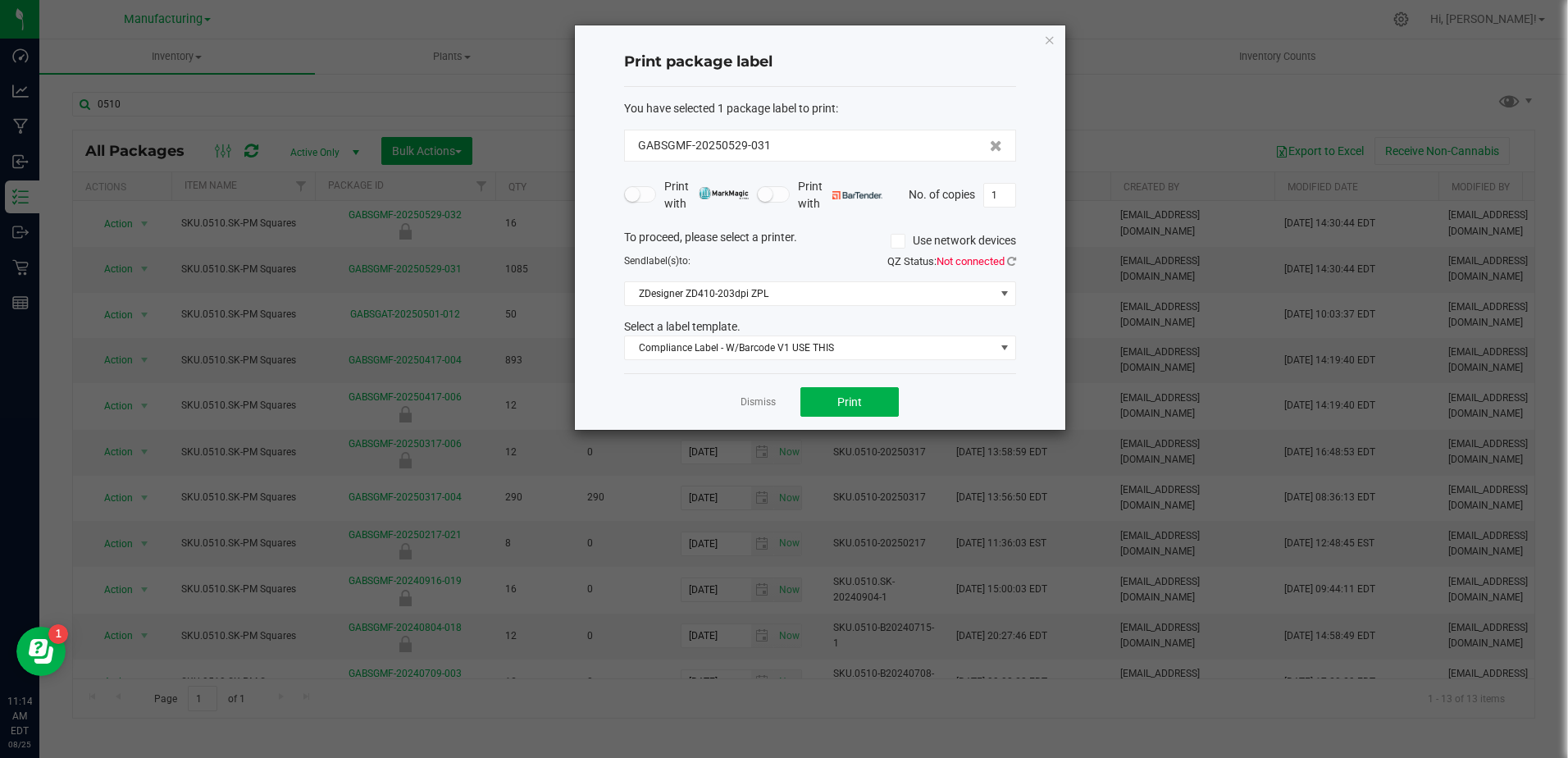
click at [1028, 190] on div "Print package label You have selected 1 package label to print : GABSGMF-202505…" at bounding box center [820, 227] width 490 height 404
click at [1001, 194] on input "1" at bounding box center [1000, 195] width 32 height 23
type input "5"
click at [836, 396] on button "Print" at bounding box center [849, 402] width 98 height 30
click at [747, 397] on link "Dismiss" at bounding box center [758, 403] width 35 height 14
